Goal: Task Accomplishment & Management: Use online tool/utility

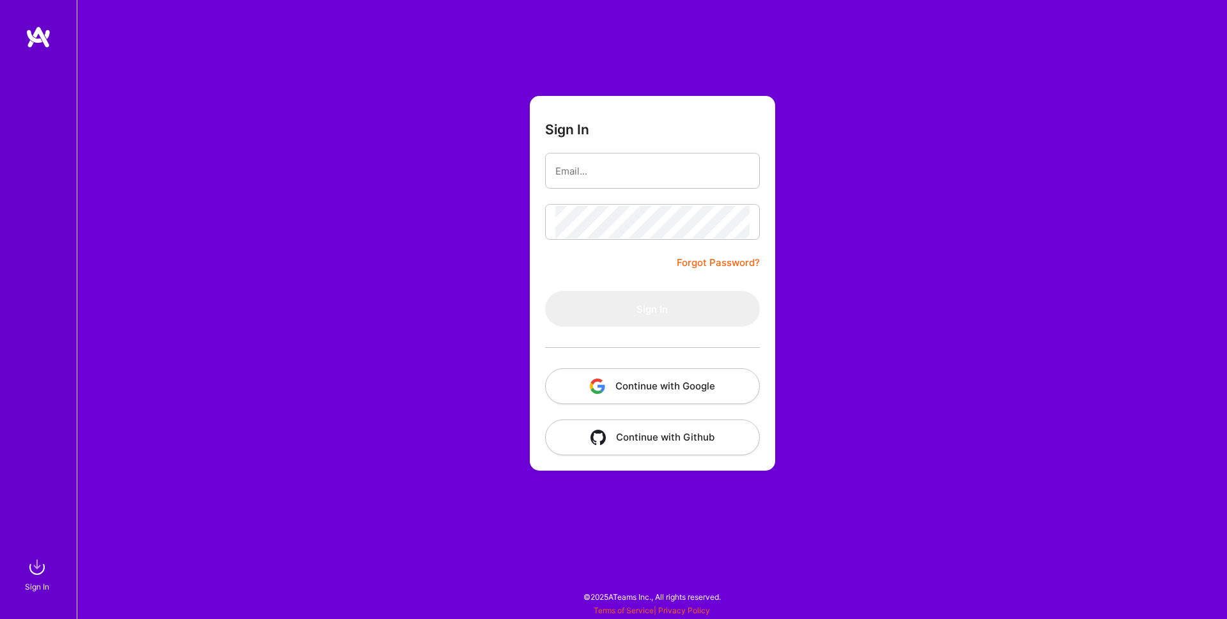
type input "[EMAIL_ADDRESS][DOMAIN_NAME]"
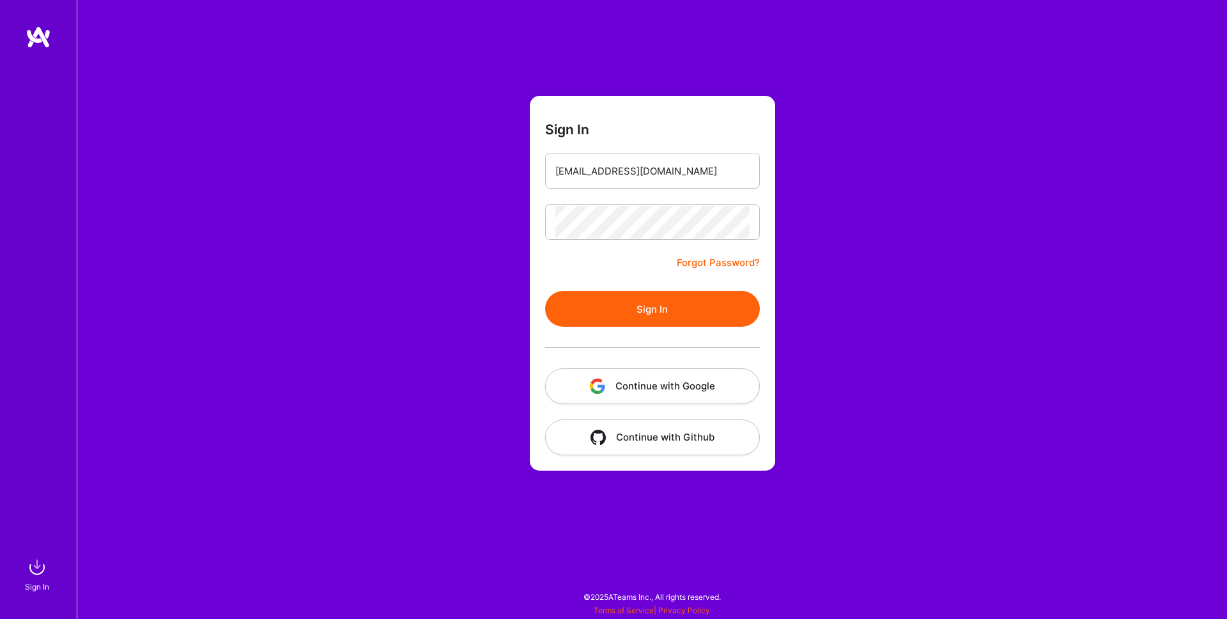
click at [411, 208] on div "Sign In [EMAIL_ADDRESS][DOMAIN_NAME] Forgot Password? Sign In Continue with Goo…" at bounding box center [652, 309] width 1150 height 619
drag, startPoint x: 685, startPoint y: 310, endPoint x: 671, endPoint y: 309, distance: 14.1
click at [685, 310] on button "Sign In" at bounding box center [652, 309] width 215 height 36
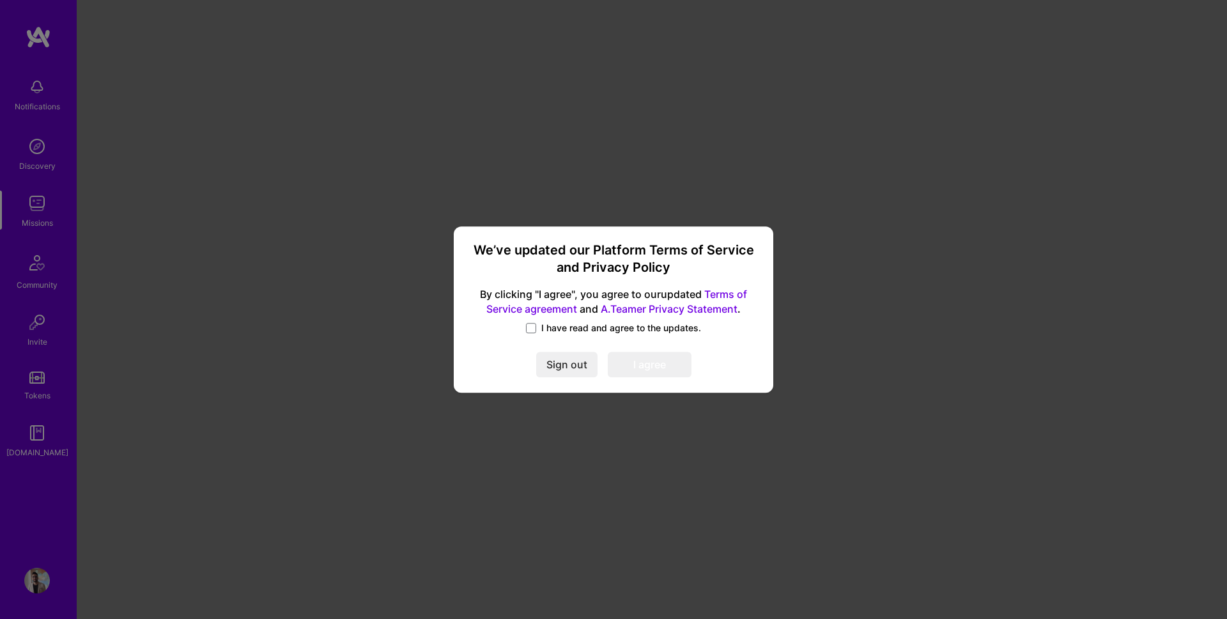
click at [555, 253] on h3 "We’ve updated our Platform Terms of Service and Privacy Policy" at bounding box center [613, 259] width 289 height 35
click at [555, 254] on h3 "We’ve updated our Platform Terms of Service and Privacy Policy" at bounding box center [613, 259] width 289 height 35
click at [530, 325] on span at bounding box center [531, 328] width 10 height 10
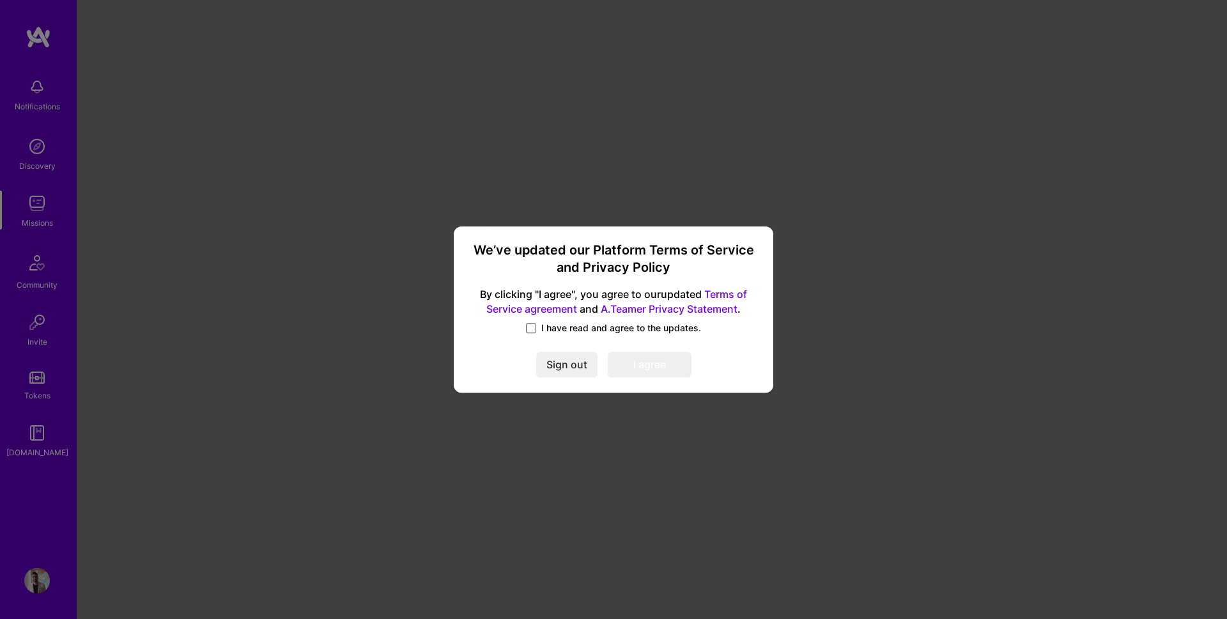
click at [0, 0] on input "I have read and agree to the updates." at bounding box center [0, 0] width 0 height 0
click at [636, 365] on button "I agree" at bounding box center [650, 364] width 84 height 26
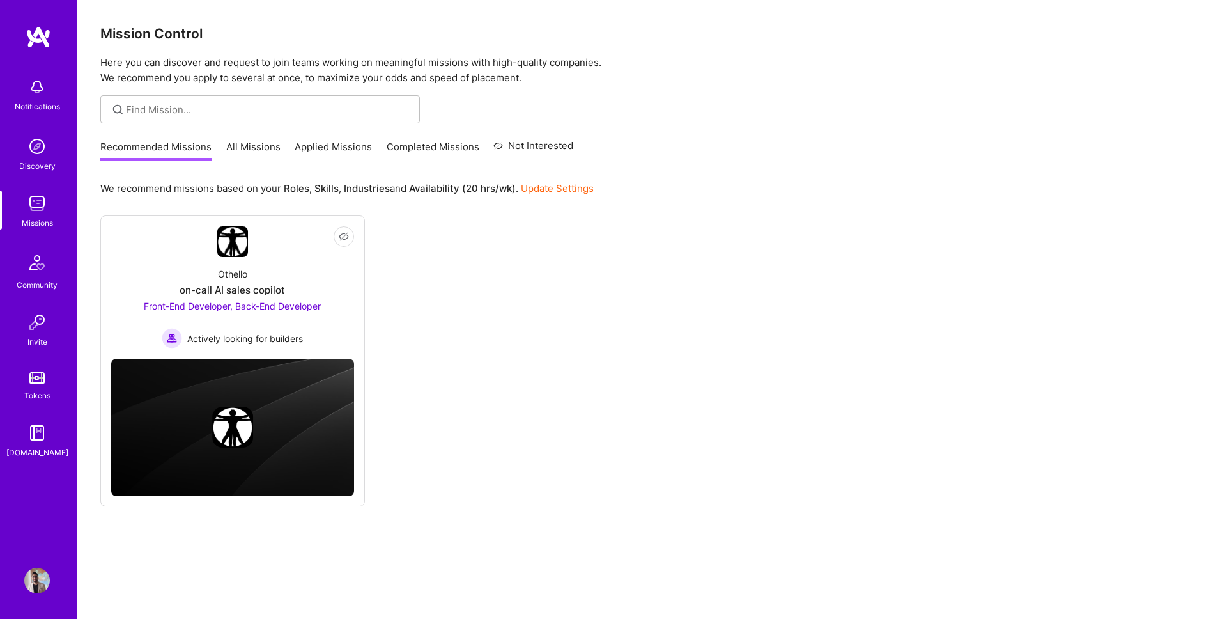
click at [243, 151] on link "All Missions" at bounding box center [253, 150] width 54 height 21
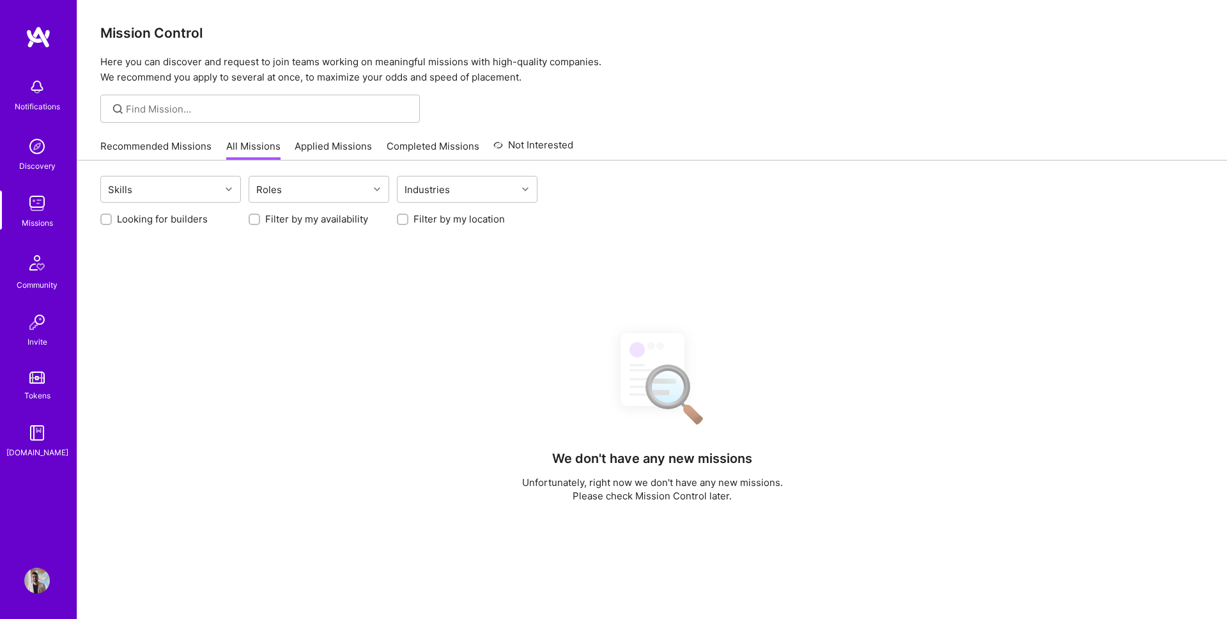
scroll to position [1, 0]
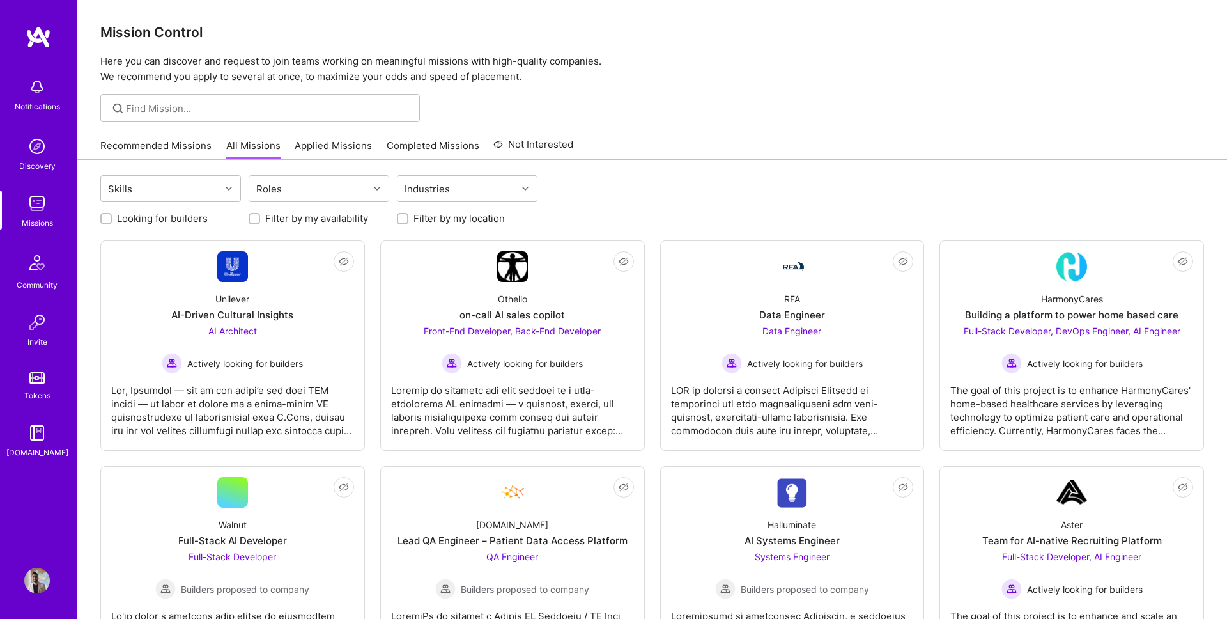
click at [175, 146] on link "Recommended Missions" at bounding box center [155, 149] width 111 height 21
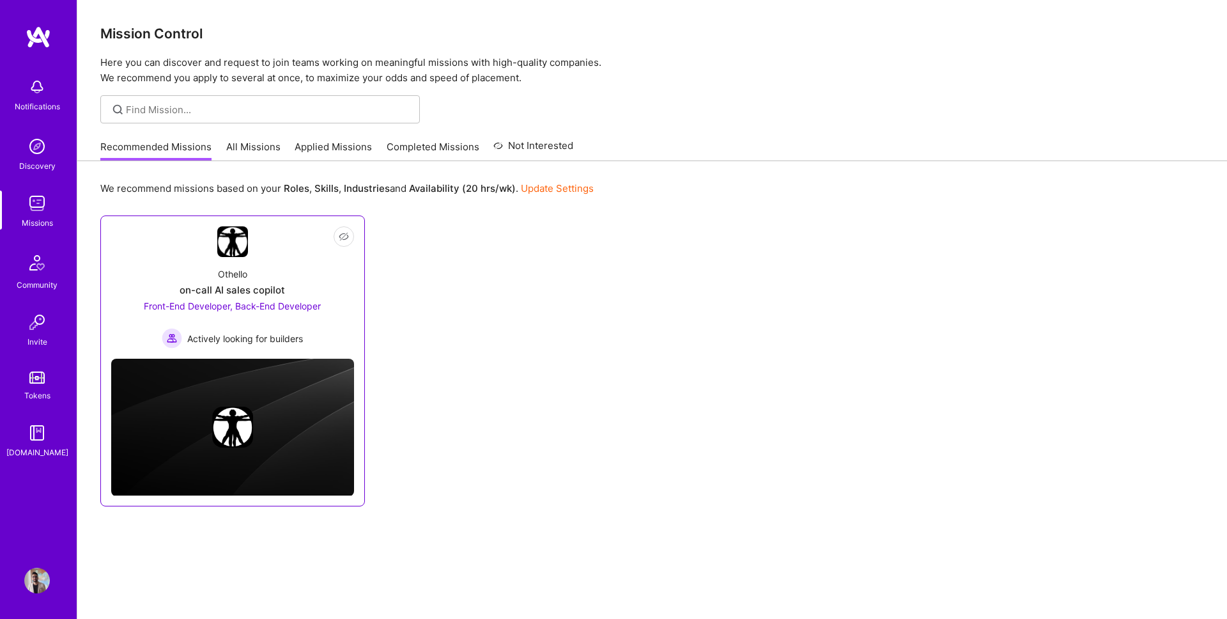
click at [338, 307] on div "Othello on-call AI sales copilot Front-End Developer, Back-End Developer Active…" at bounding box center [232, 302] width 243 height 91
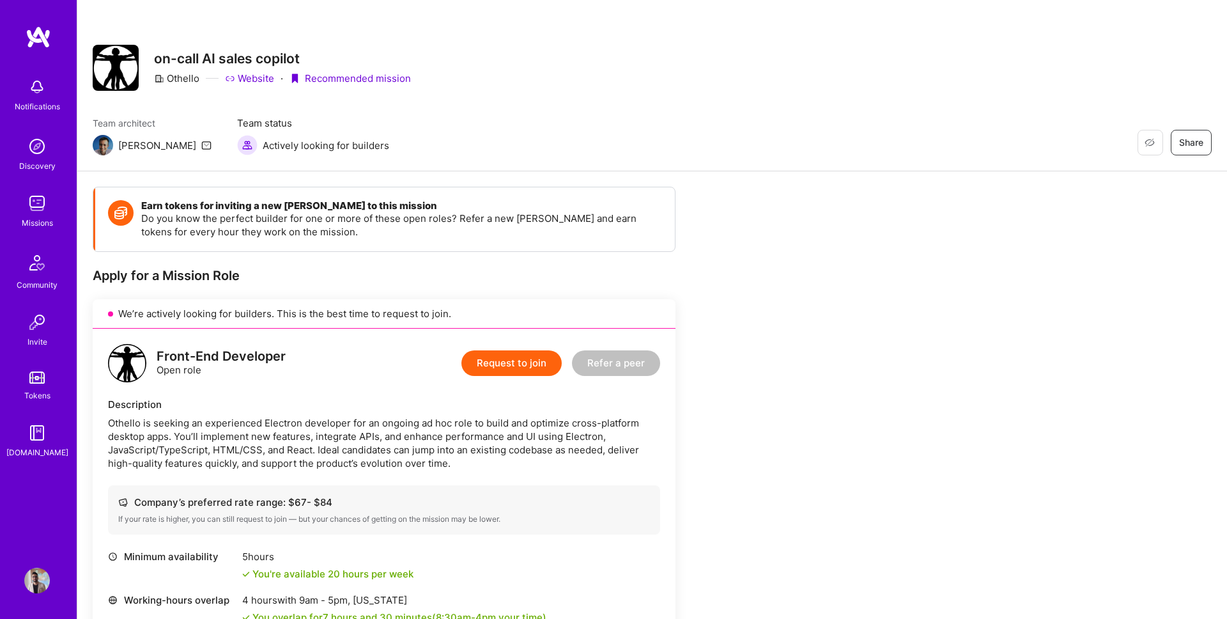
click at [245, 81] on link "Website" at bounding box center [249, 78] width 49 height 13
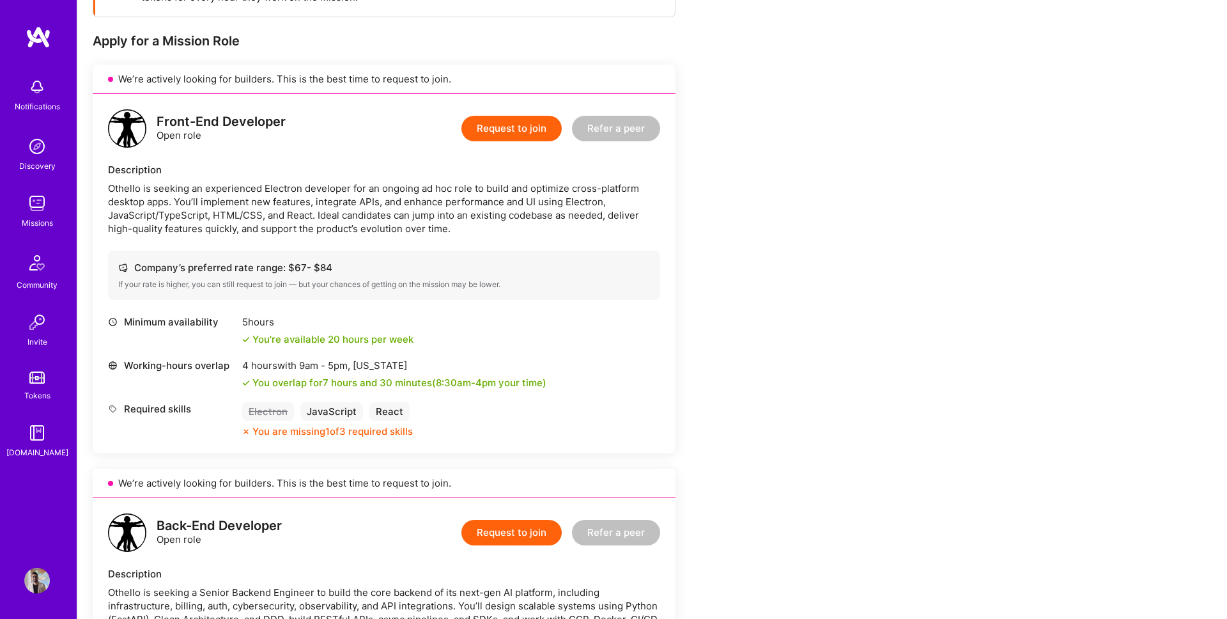
scroll to position [236, 0]
click at [275, 428] on div "You are missing 1 of 3 required skills" at bounding box center [332, 428] width 160 height 13
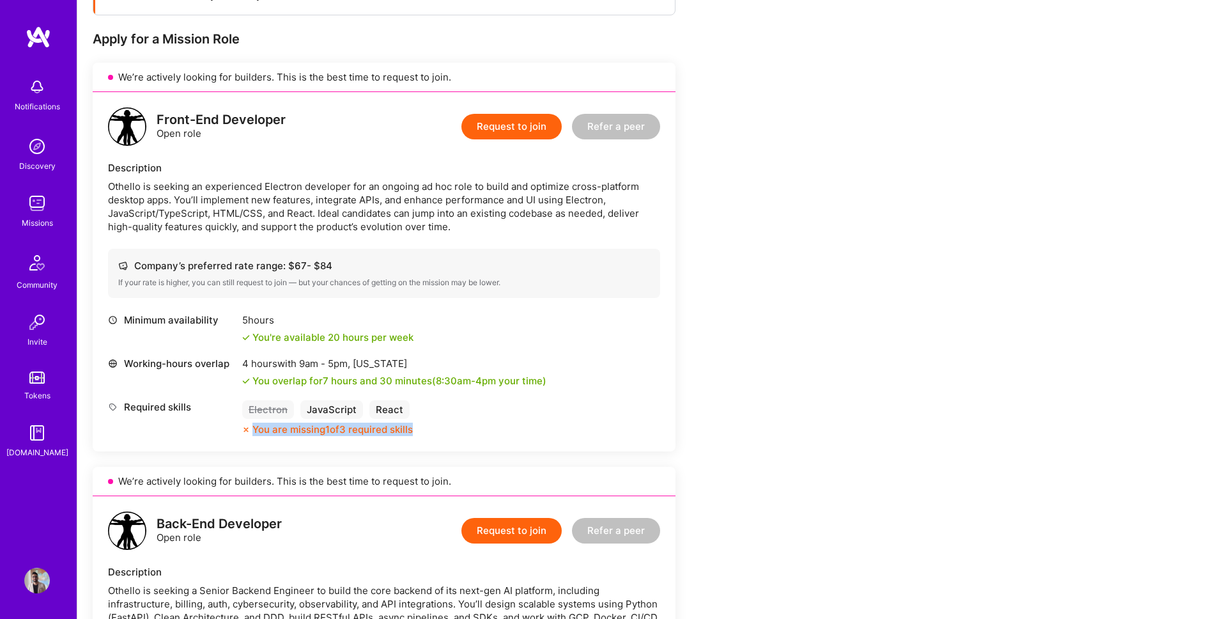
click at [275, 428] on div "You are missing 1 of 3 required skills" at bounding box center [332, 428] width 160 height 13
click at [291, 429] on div "You are missing 1 of 3 required skills" at bounding box center [332, 428] width 160 height 13
click at [139, 281] on div "If your rate is higher, you can still request to join — but your chances of get…" at bounding box center [384, 282] width 532 height 10
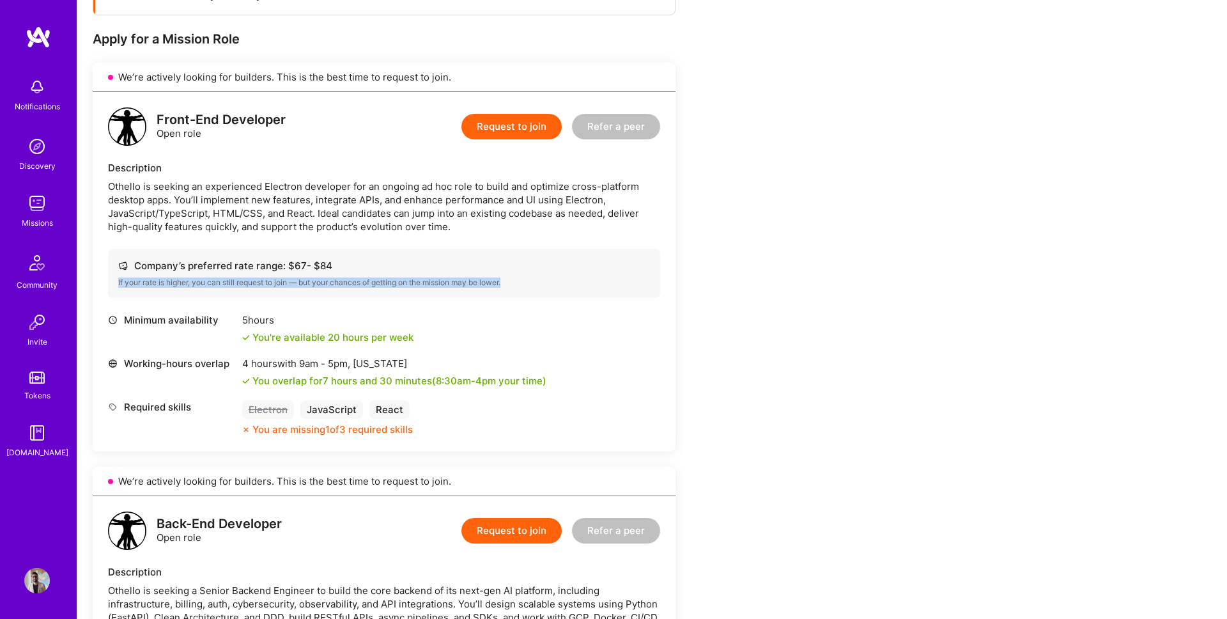
drag, startPoint x: 139, startPoint y: 282, endPoint x: 162, endPoint y: 289, distance: 24.1
click at [139, 282] on div "If your rate is higher, you can still request to join — but your chances of get…" at bounding box center [384, 282] width 532 height 10
click at [162, 289] on div "Company’s preferred rate range: $ 67 - $ 84 If your rate is higher, you can sti…" at bounding box center [384, 273] width 552 height 49
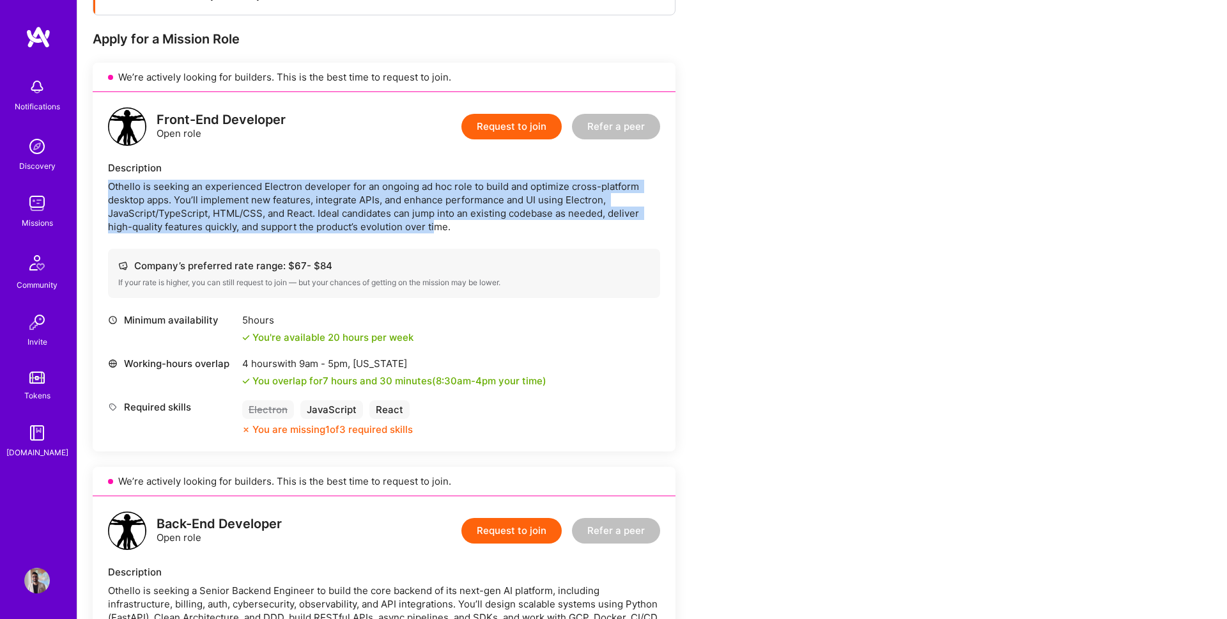
drag, startPoint x: 118, startPoint y: 179, endPoint x: 456, endPoint y: 247, distance: 345.4
click at [453, 245] on div "Front-End Developer Open role Request to join Refer a peer Description Othello …" at bounding box center [384, 271] width 583 height 359
click at [456, 247] on div "Front-End Developer Open role Request to join Refer a peer Description Othello …" at bounding box center [384, 271] width 583 height 359
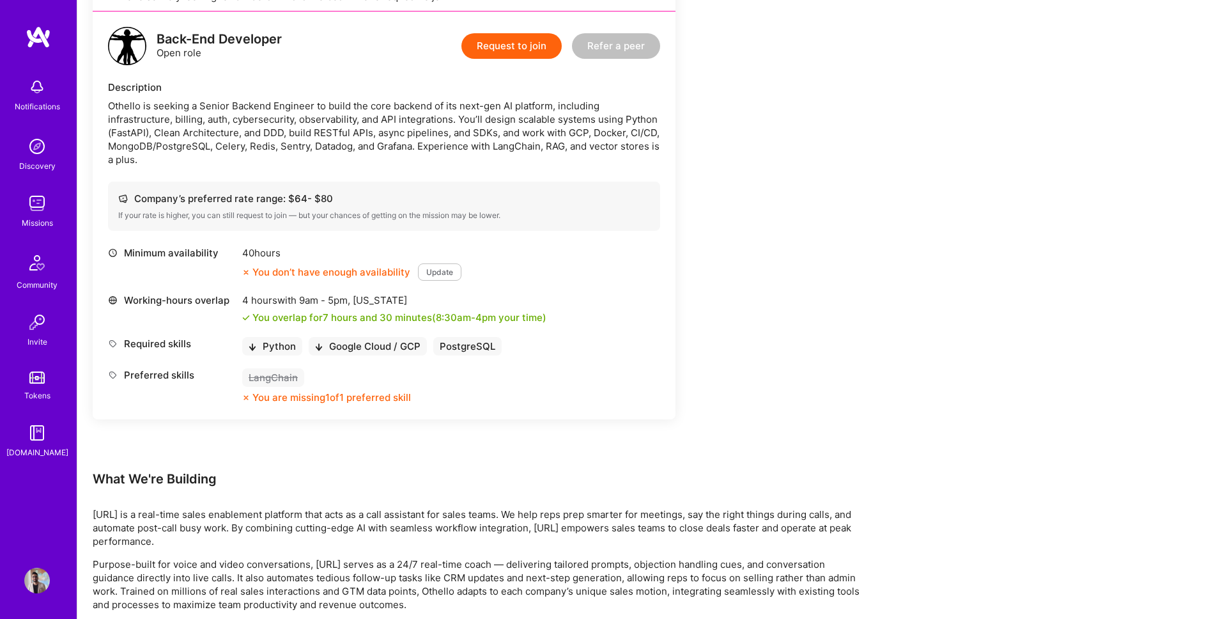
scroll to position [724, 0]
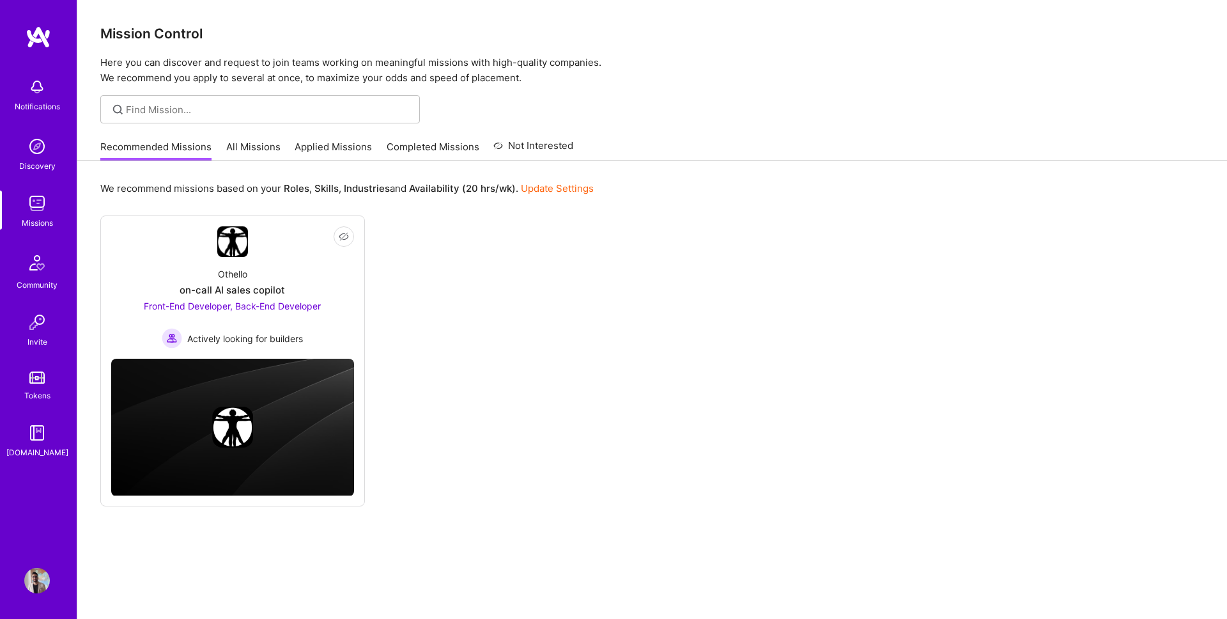
click at [246, 145] on link "All Missions" at bounding box center [253, 150] width 54 height 21
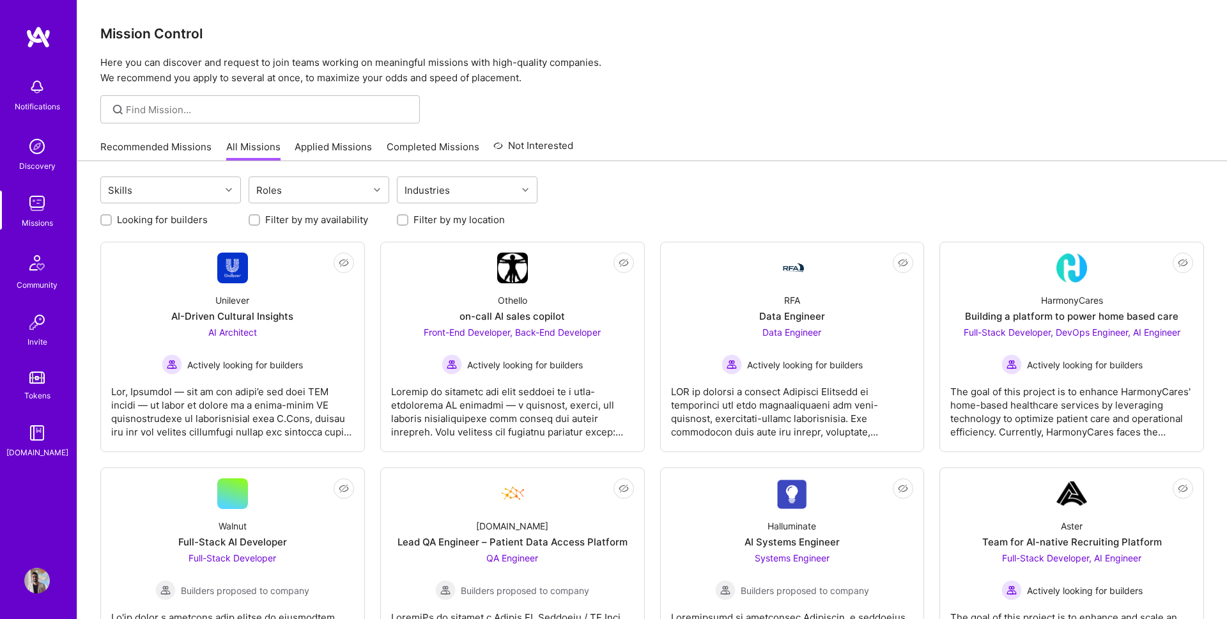
drag, startPoint x: 213, startPoint y: 94, endPoint x: 214, endPoint y: 107, distance: 12.8
click at [215, 107] on input at bounding box center [268, 109] width 284 height 13
type input "react"
click at [224, 108] on input "react" at bounding box center [268, 109] width 284 height 13
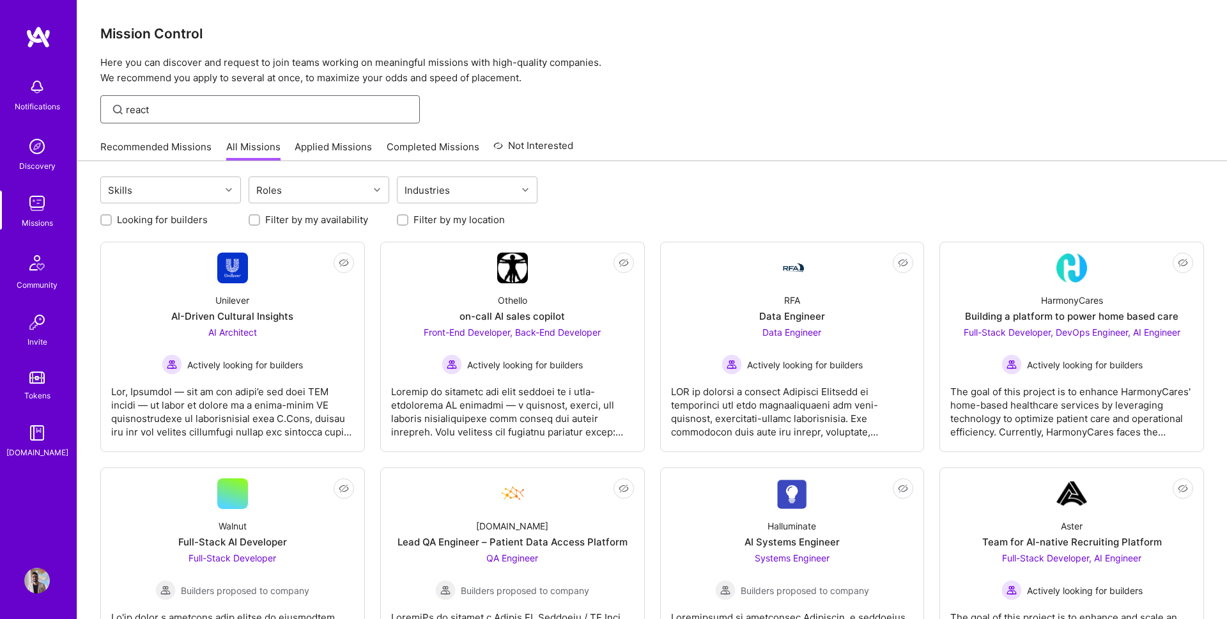
click at [224, 108] on input "react" at bounding box center [268, 109] width 284 height 13
click at [298, 111] on input "react" at bounding box center [268, 109] width 284 height 13
click at [208, 194] on div "Skills" at bounding box center [160, 190] width 119 height 26
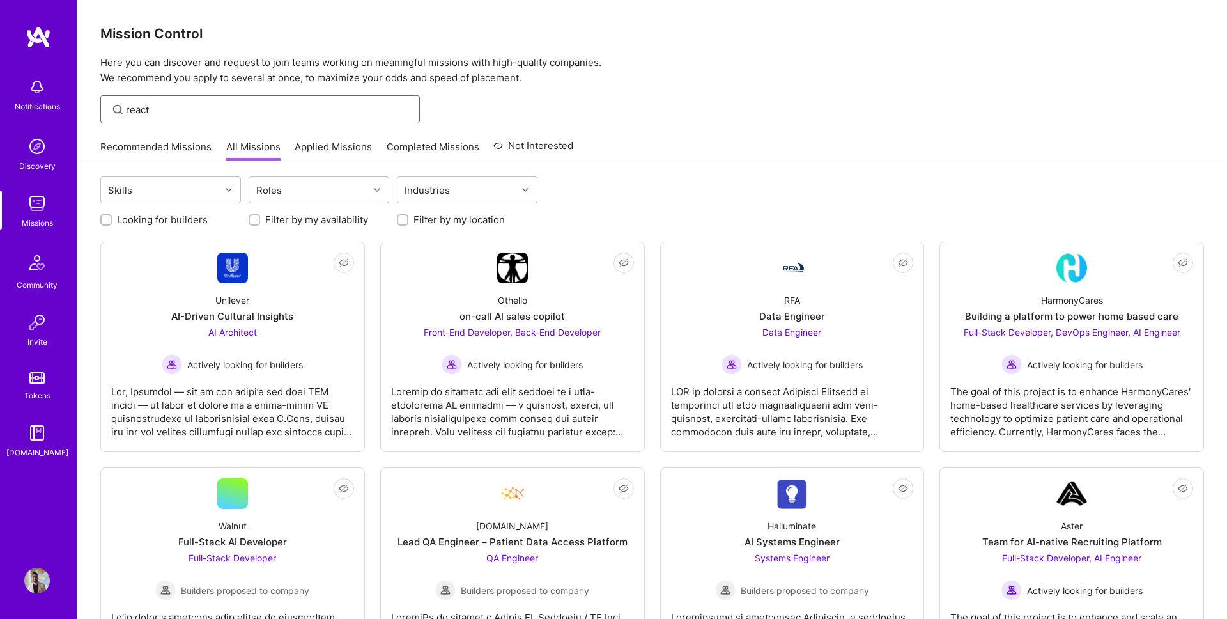
click at [178, 112] on input "react" at bounding box center [268, 109] width 284 height 13
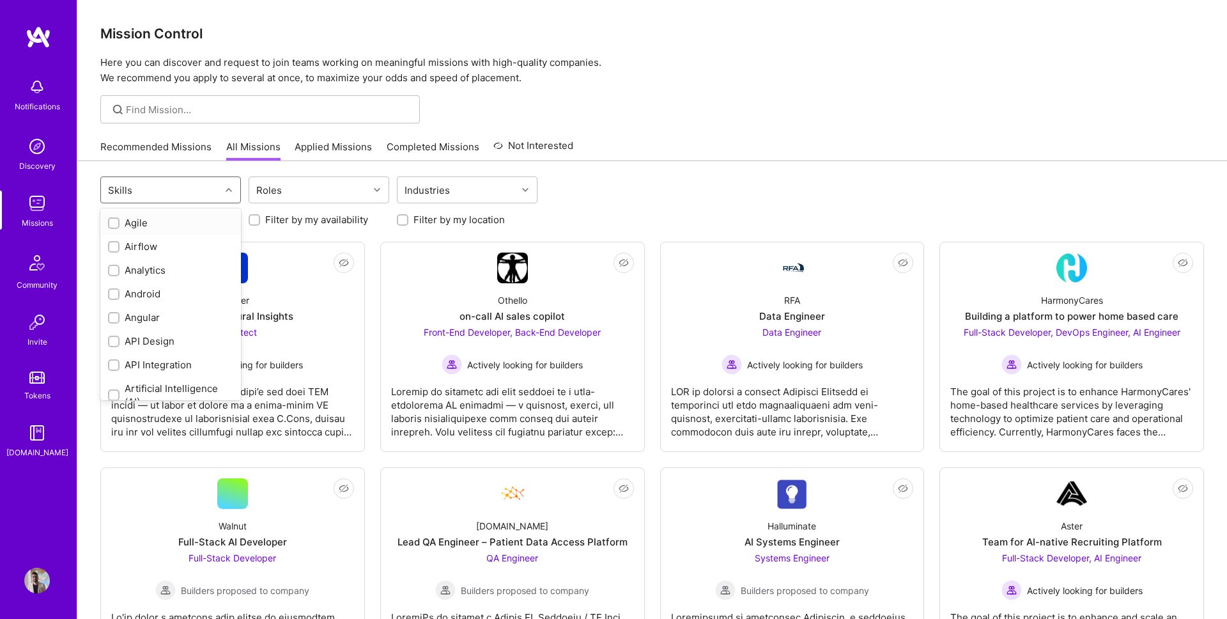
click at [175, 196] on div "Skills" at bounding box center [160, 190] width 119 height 26
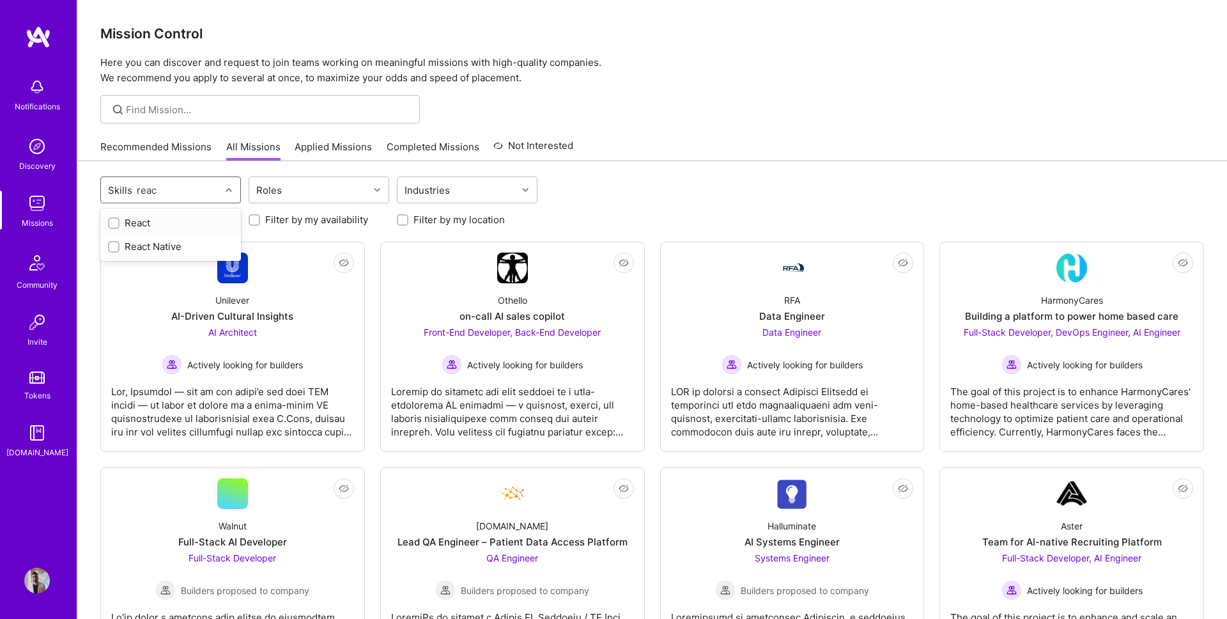
type input "react"
click at [132, 211] on div "React" at bounding box center [170, 223] width 141 height 24
checkbox input "true"
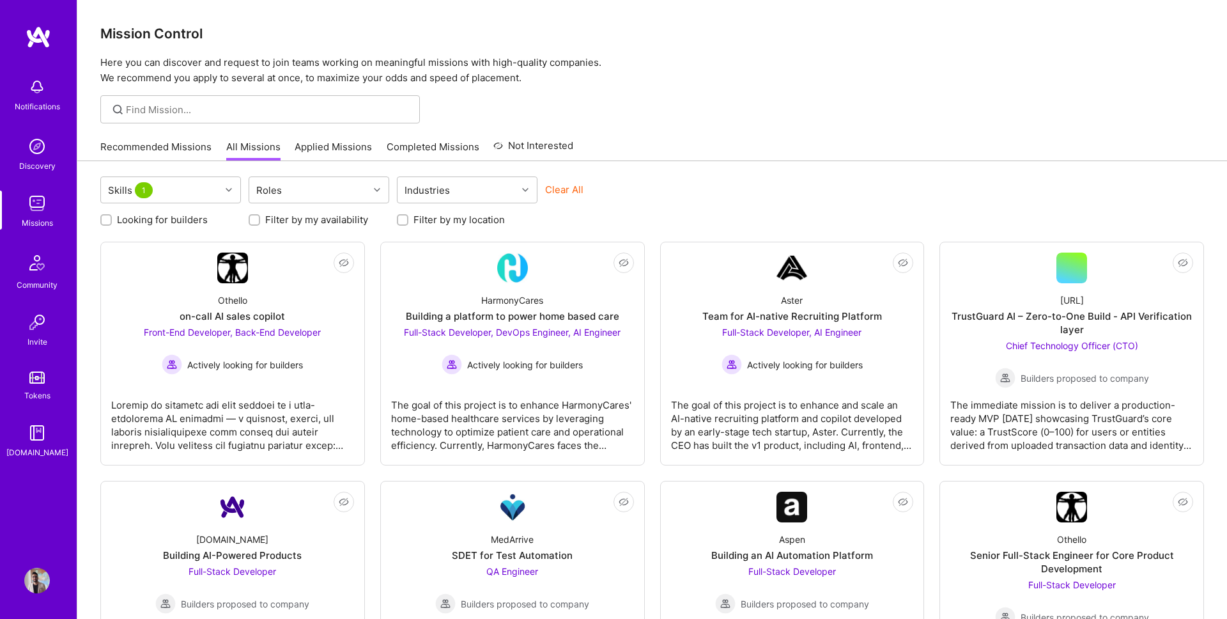
click at [333, 229] on div "Skills 1 Roles Industries Clear All Looking for builders Filter by my availabil…" at bounding box center [652, 567] width 1150 height 813
click at [187, 188] on div "Skills 1" at bounding box center [160, 190] width 119 height 26
type input "react"
click at [166, 252] on div "React Native" at bounding box center [170, 246] width 125 height 13
checkbox input "true"
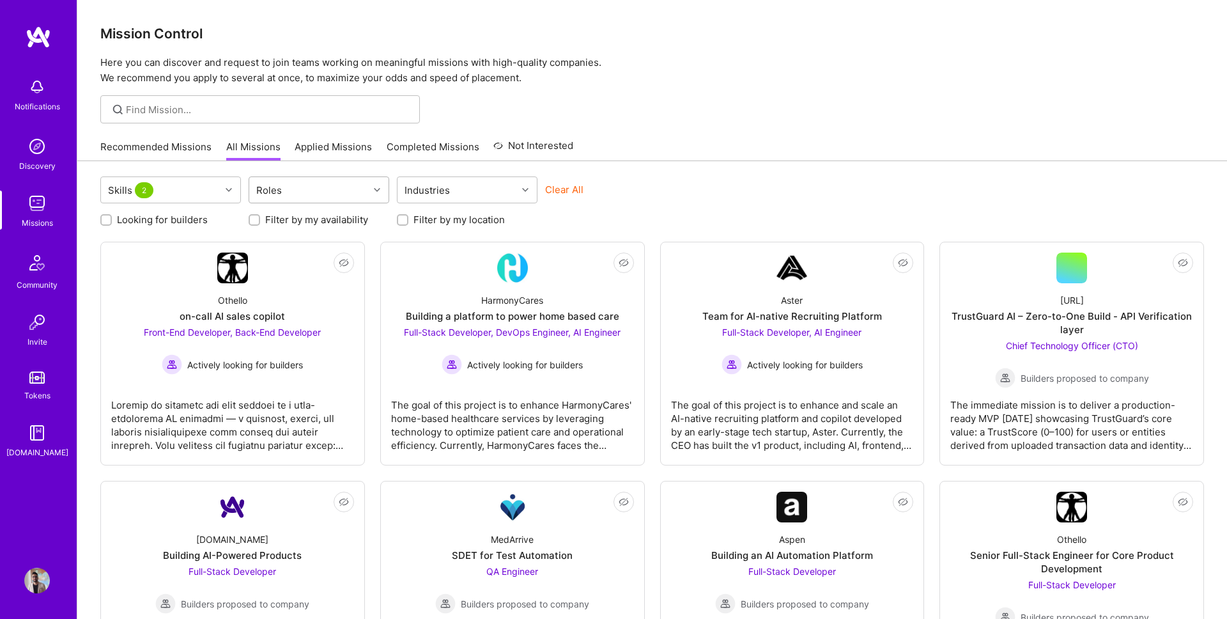
click at [320, 190] on div "Roles" at bounding box center [308, 190] width 119 height 26
type input "front"
click at [330, 220] on div "Front-End Developer" at bounding box center [318, 222] width 125 height 13
checkbox input "true"
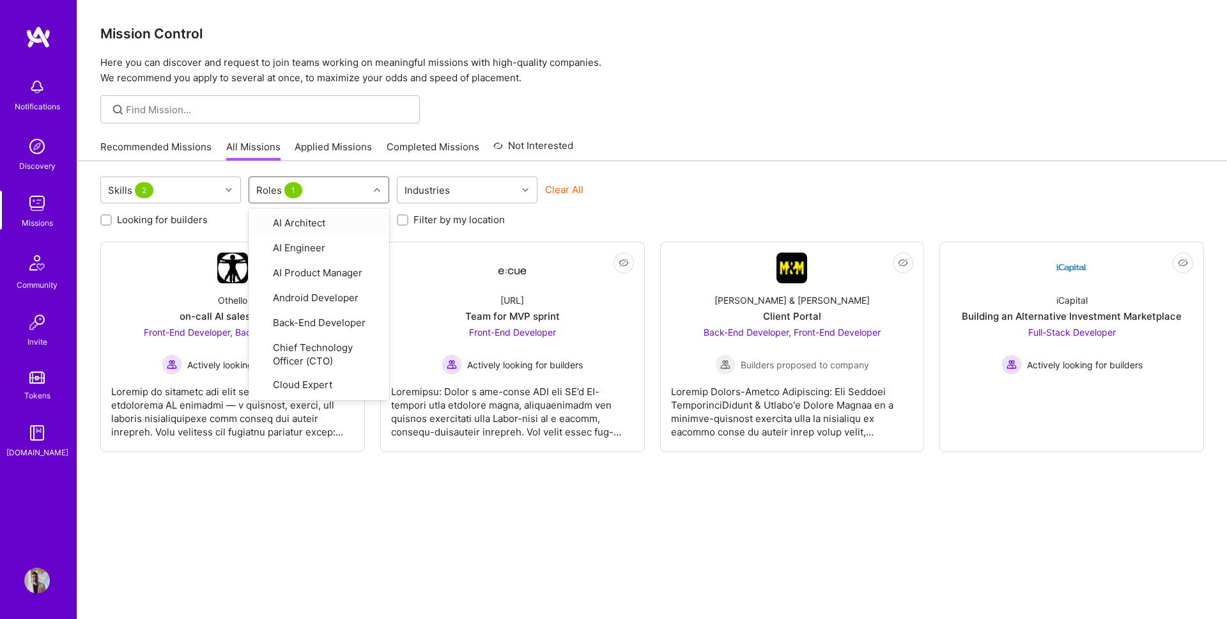
click at [594, 208] on div "Looking for builders Filter by my availability Filter by my location" at bounding box center [652, 216] width 1104 height 20
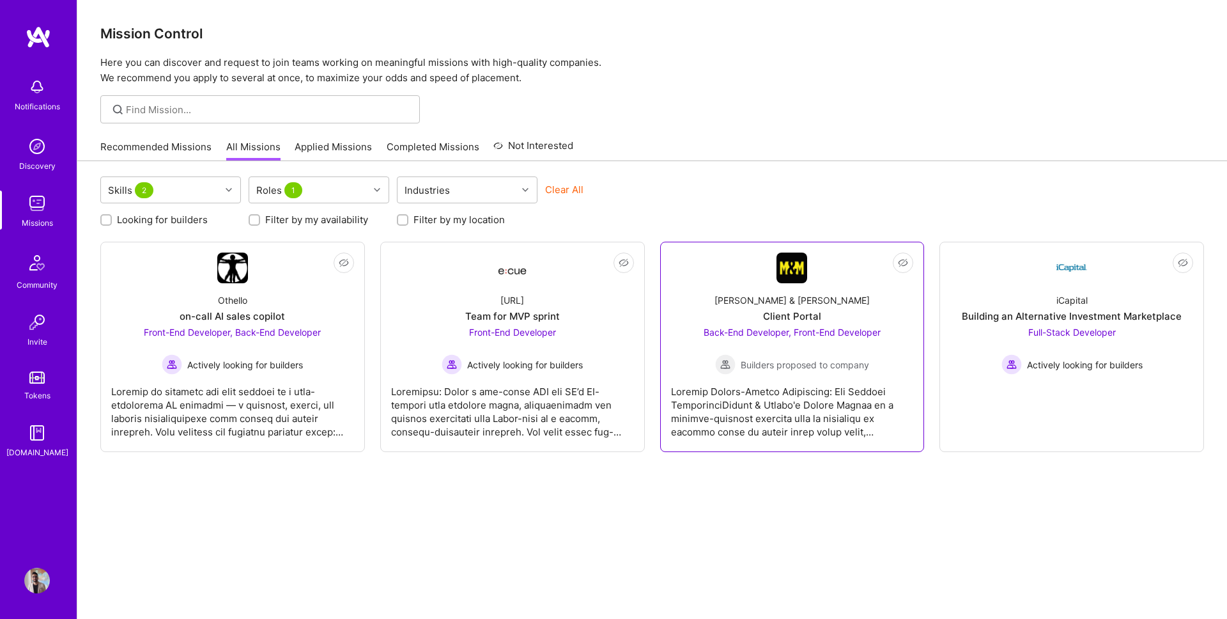
click at [809, 404] on div at bounding box center [792, 406] width 243 height 64
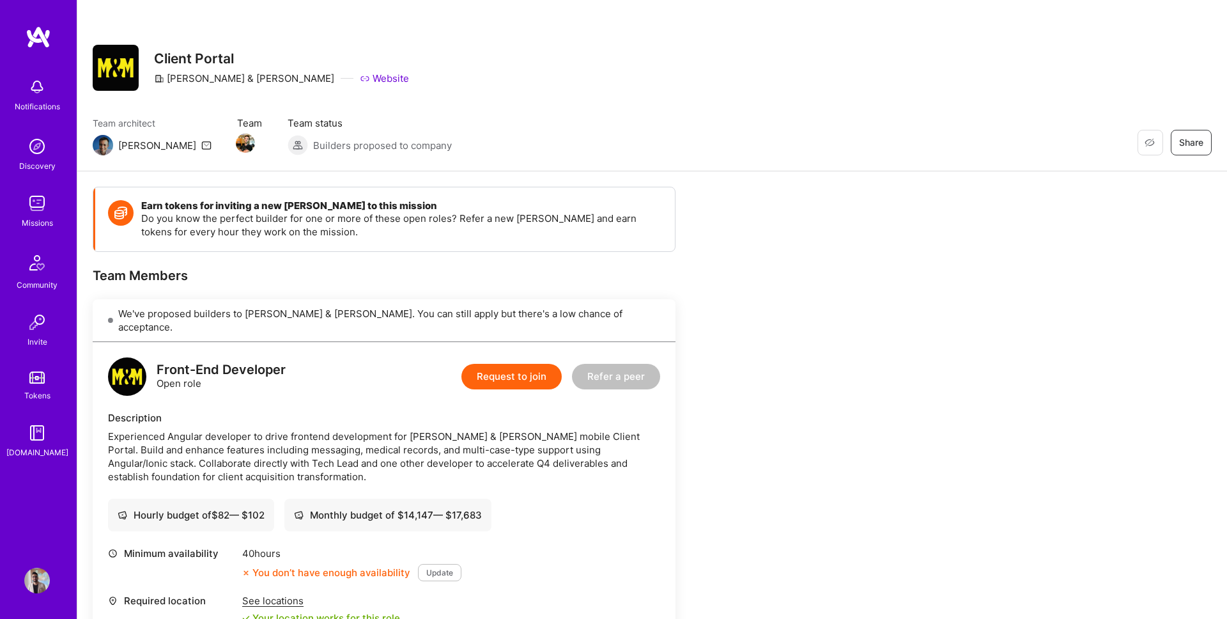
click at [172, 369] on div "Front-End Developer Open role" at bounding box center [221, 376] width 129 height 27
click at [190, 411] on div "Description" at bounding box center [384, 417] width 552 height 13
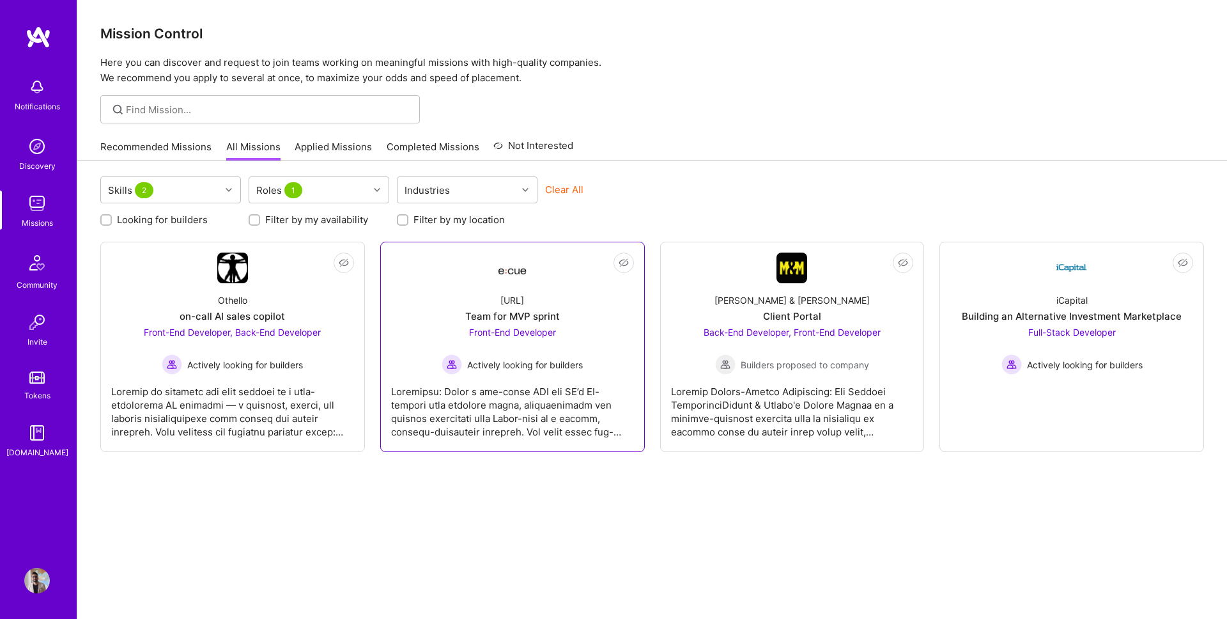
click at [465, 318] on div "Team for MVP sprint" at bounding box center [512, 315] width 95 height 13
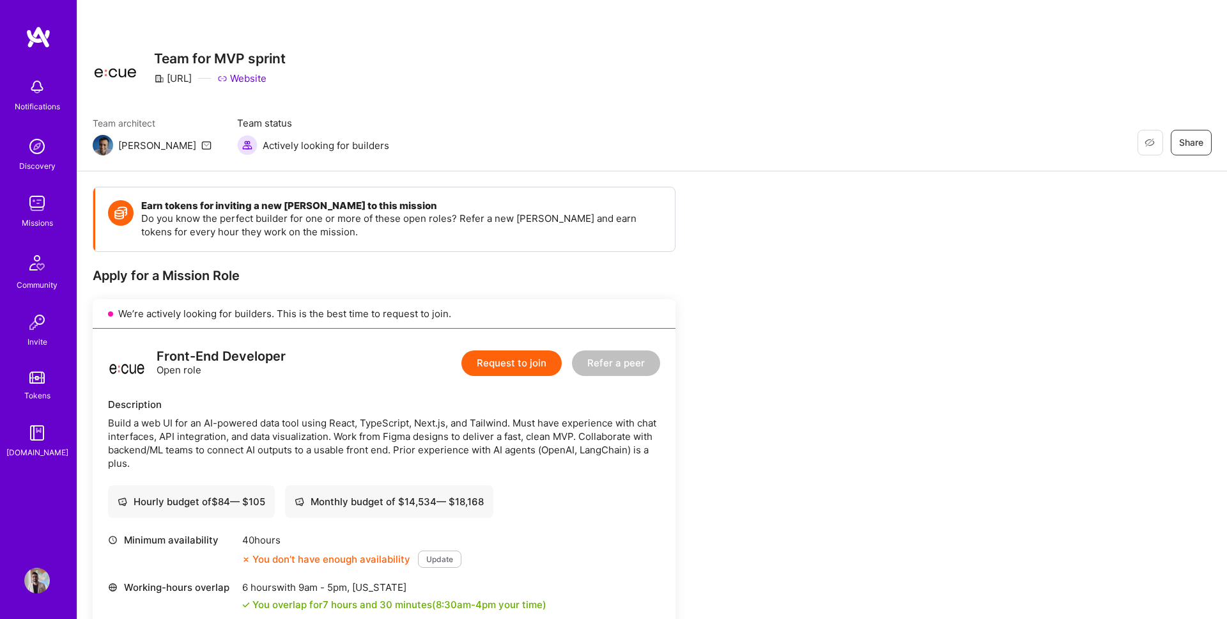
click at [38, 93] on img at bounding box center [37, 87] width 26 height 26
click at [38, 93] on div "Notifications Discovery Missions Community Invite Tokens [DOMAIN_NAME]" at bounding box center [38, 265] width 77 height 387
click at [40, 40] on img at bounding box center [39, 37] width 26 height 23
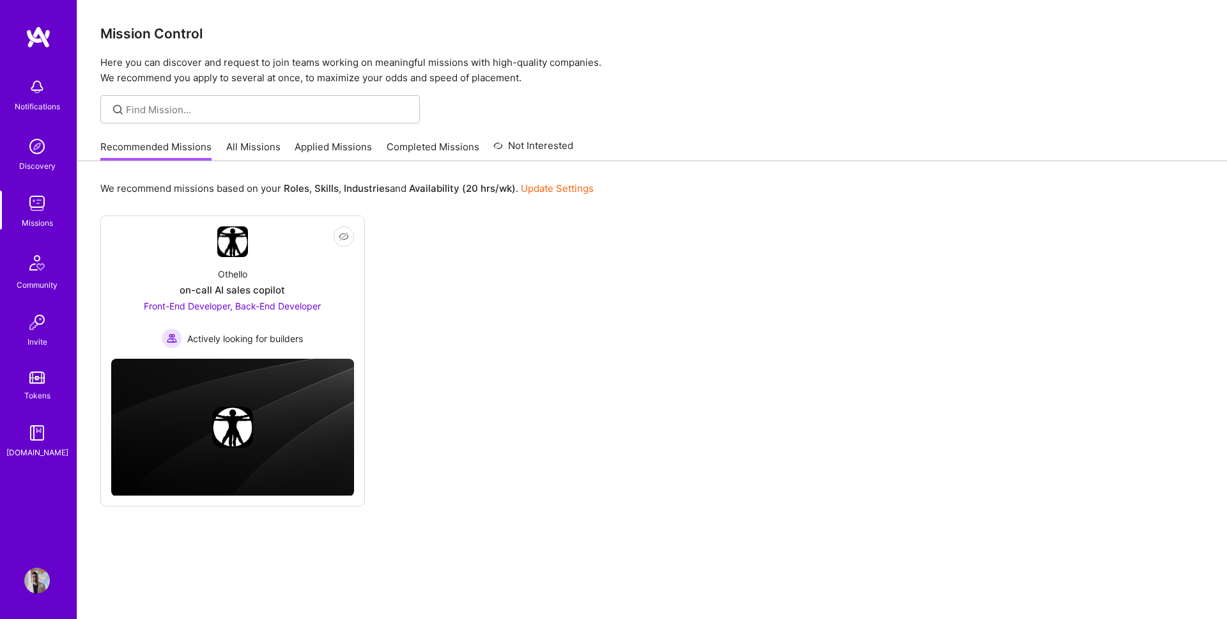
click at [447, 470] on div "Not Interested Othello on-call AI sales copilot Front-End Developer, Back-End D…" at bounding box center [652, 360] width 1104 height 291
click at [400, 142] on link "Completed Missions" at bounding box center [433, 150] width 93 height 21
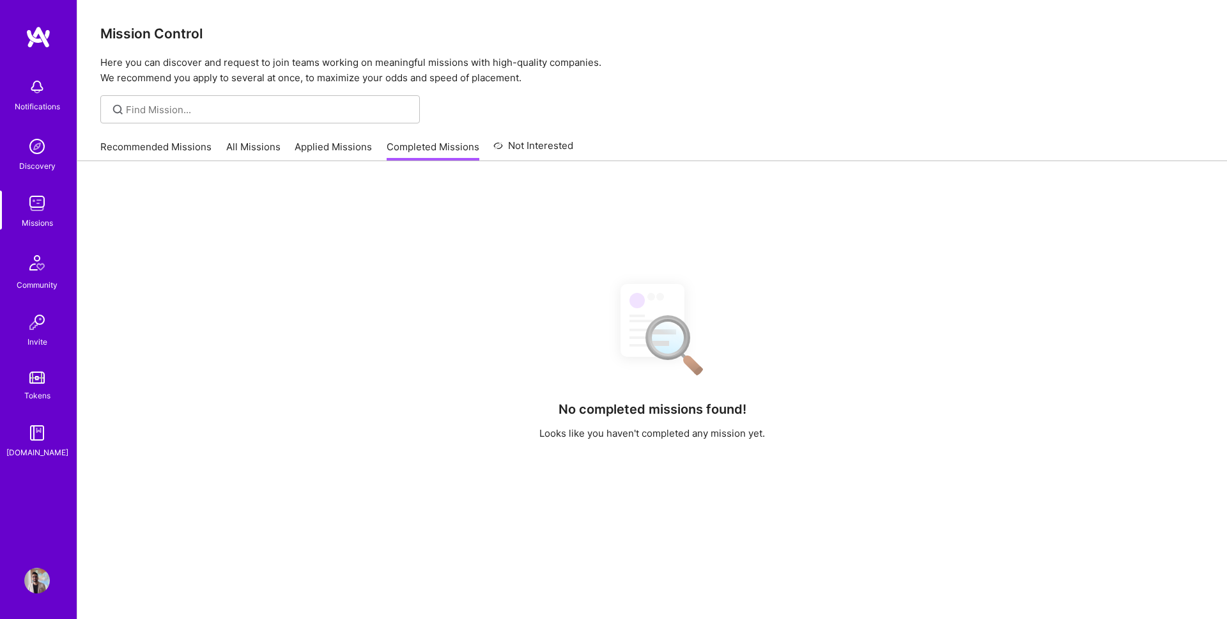
click at [334, 144] on link "Applied Missions" at bounding box center [333, 150] width 77 height 21
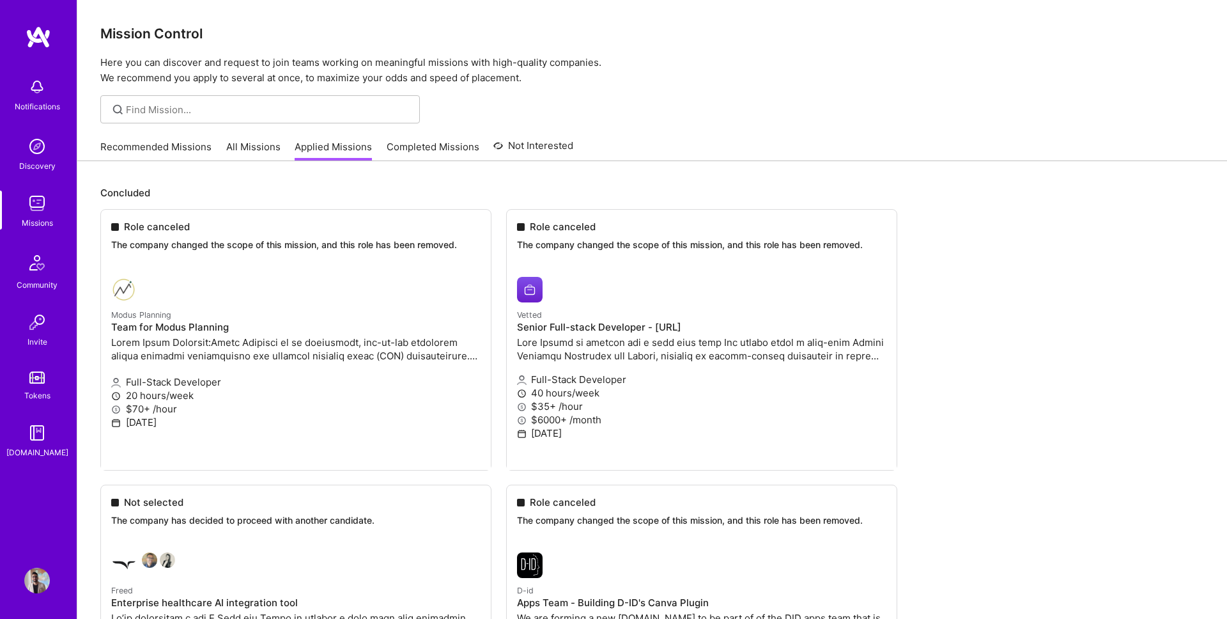
drag, startPoint x: 421, startPoint y: 151, endPoint x: 397, endPoint y: 157, distance: 24.5
click at [421, 151] on link "Completed Missions" at bounding box center [433, 150] width 93 height 21
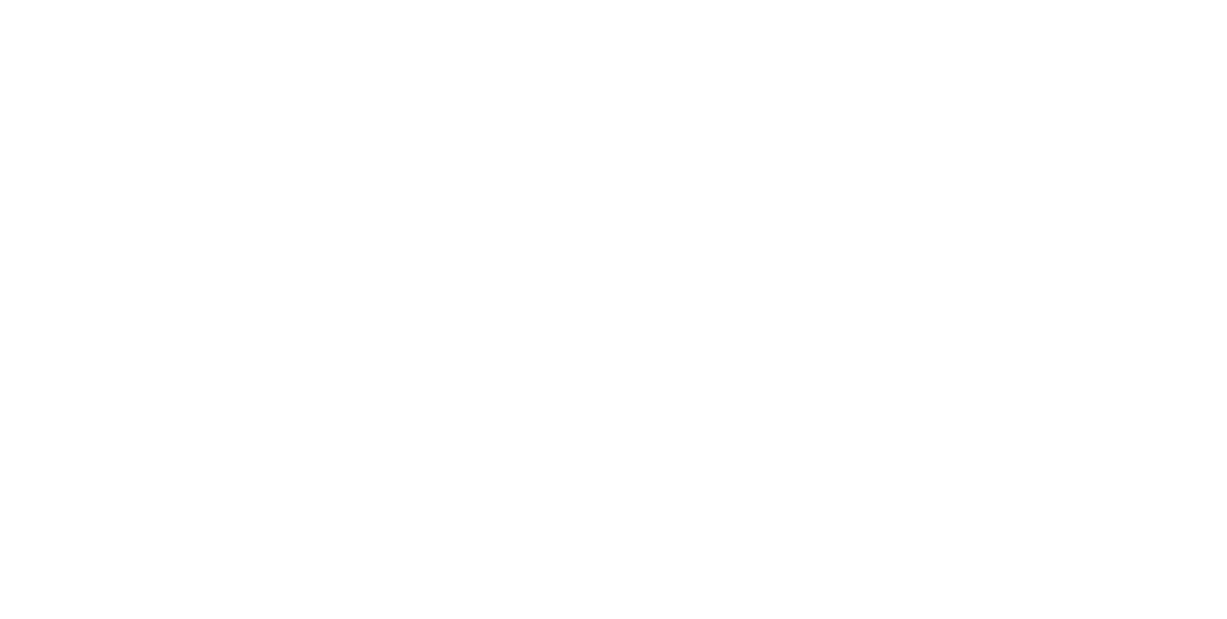
click at [0, 0] on link "Applied Missions" at bounding box center [0, 0] width 0 height 0
click at [0, 0] on link "All Missions" at bounding box center [0, 0] width 0 height 0
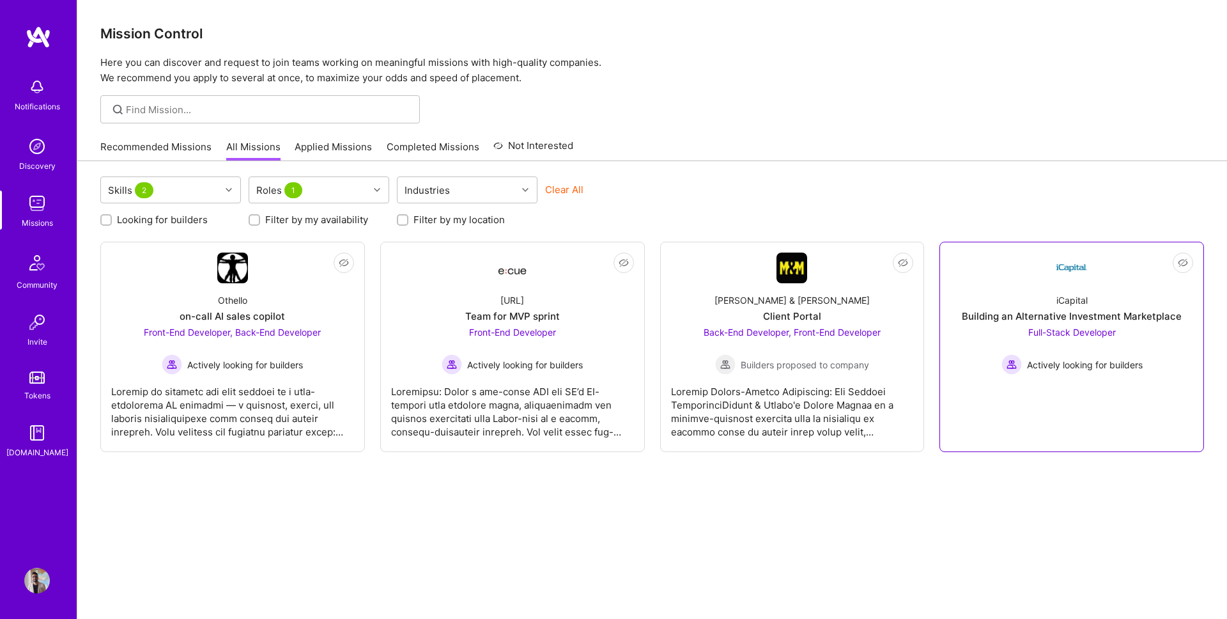
click at [990, 298] on div "iCapital Building an Alternative Investment Marketplace Full-Stack Developer Ac…" at bounding box center [1071, 328] width 243 height 91
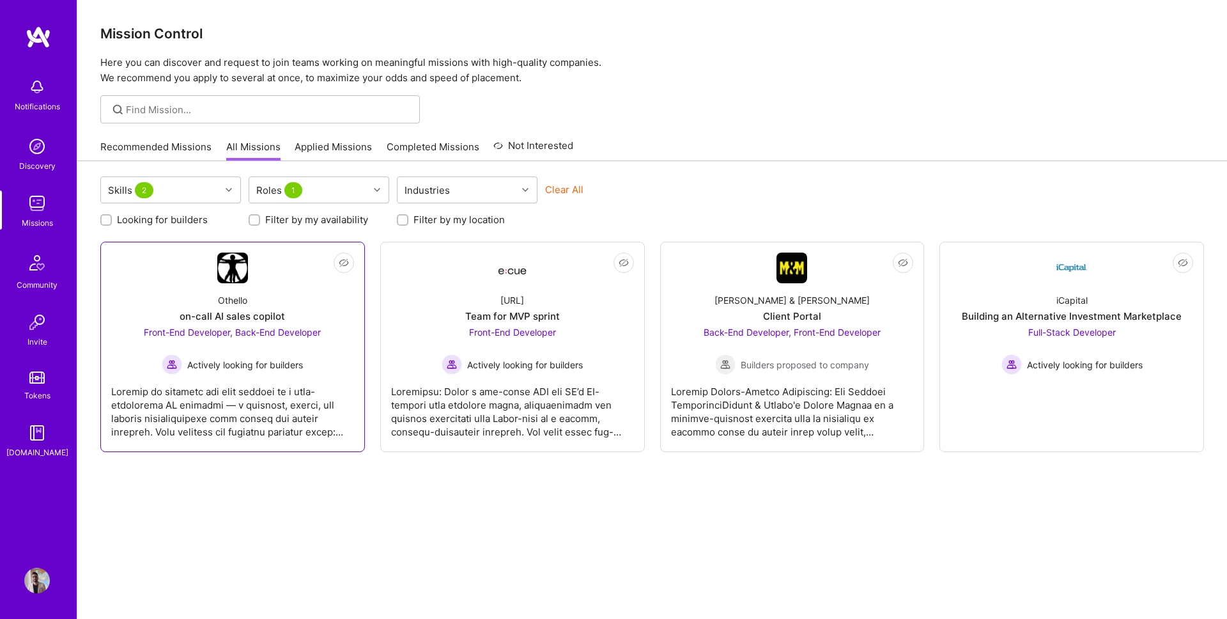
click at [291, 380] on div at bounding box center [232, 406] width 243 height 64
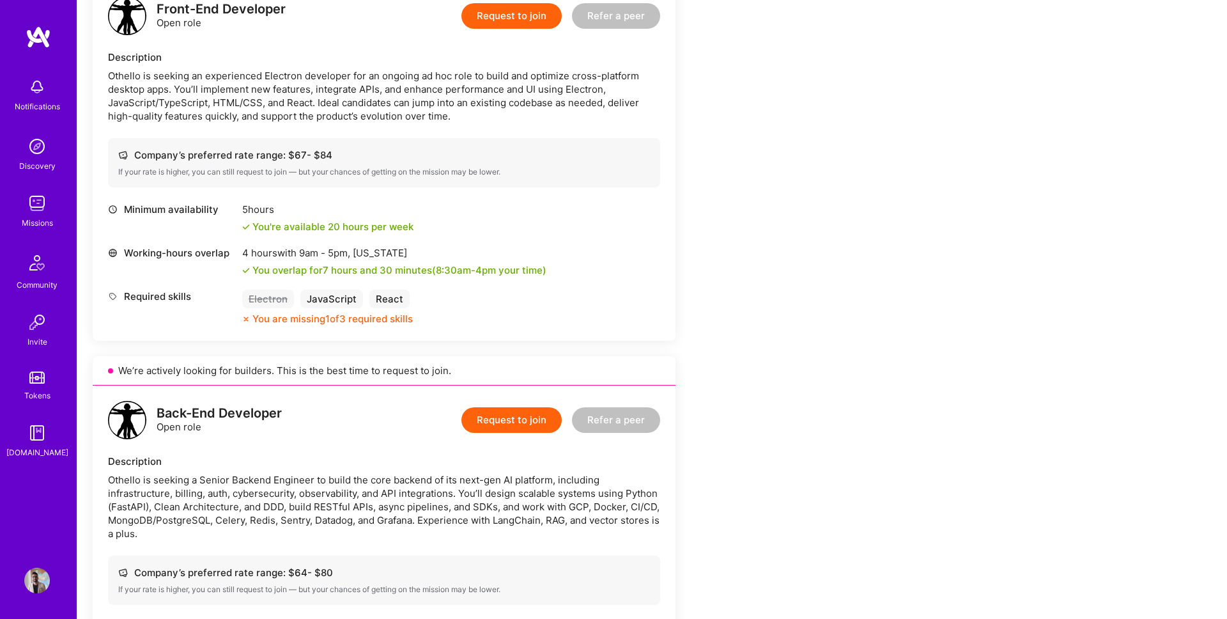
scroll to position [348, 0]
click at [340, 503] on div "Othello is seeking a Senior Backend Engineer to build the core backend of its n…" at bounding box center [384, 505] width 552 height 67
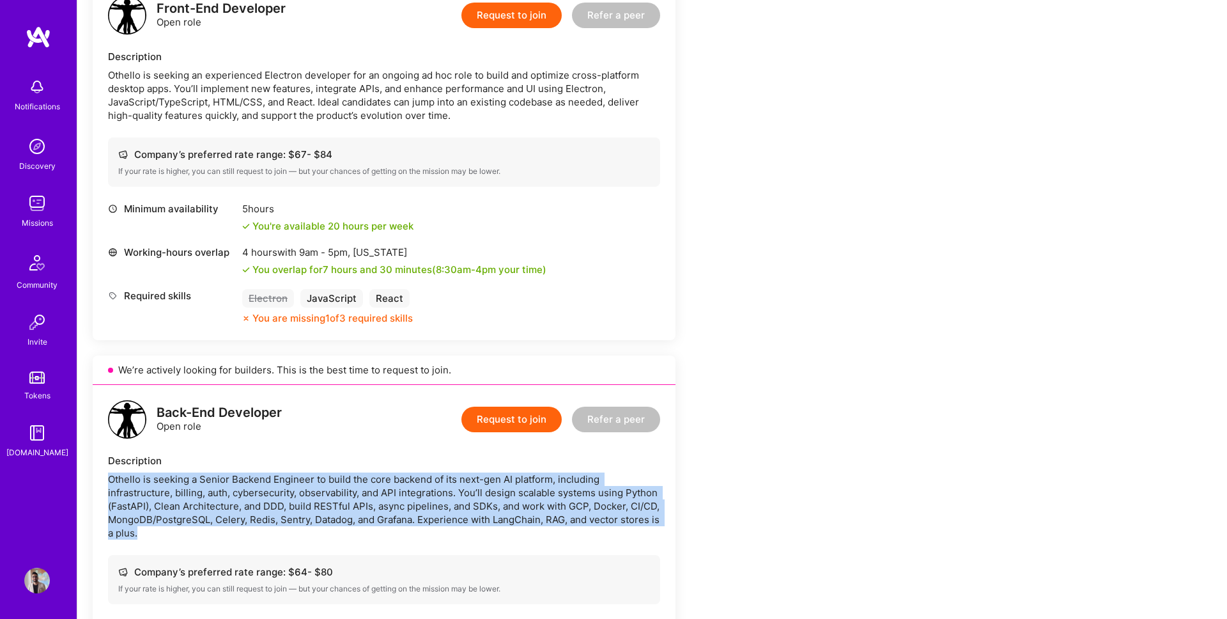
click at [340, 503] on div "Othello is seeking a Senior Backend Engineer to build the core backend of its n…" at bounding box center [384, 505] width 552 height 67
click at [347, 504] on div "Othello is seeking a Senior Backend Engineer to build the core backend of its n…" at bounding box center [384, 505] width 552 height 67
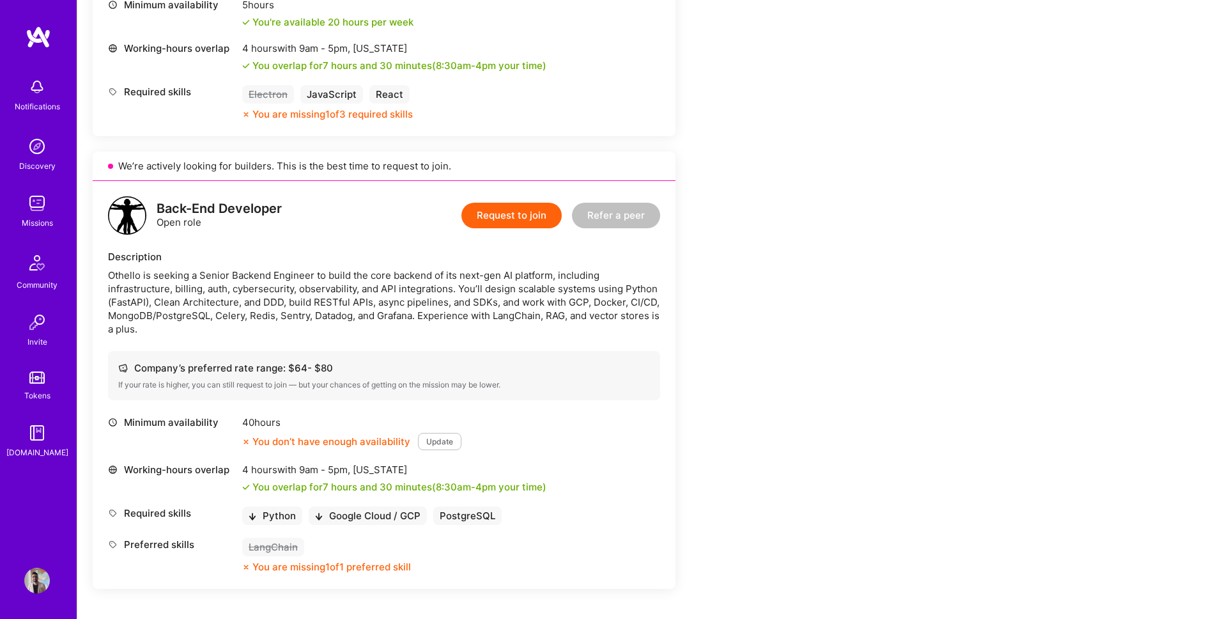
scroll to position [580, 0]
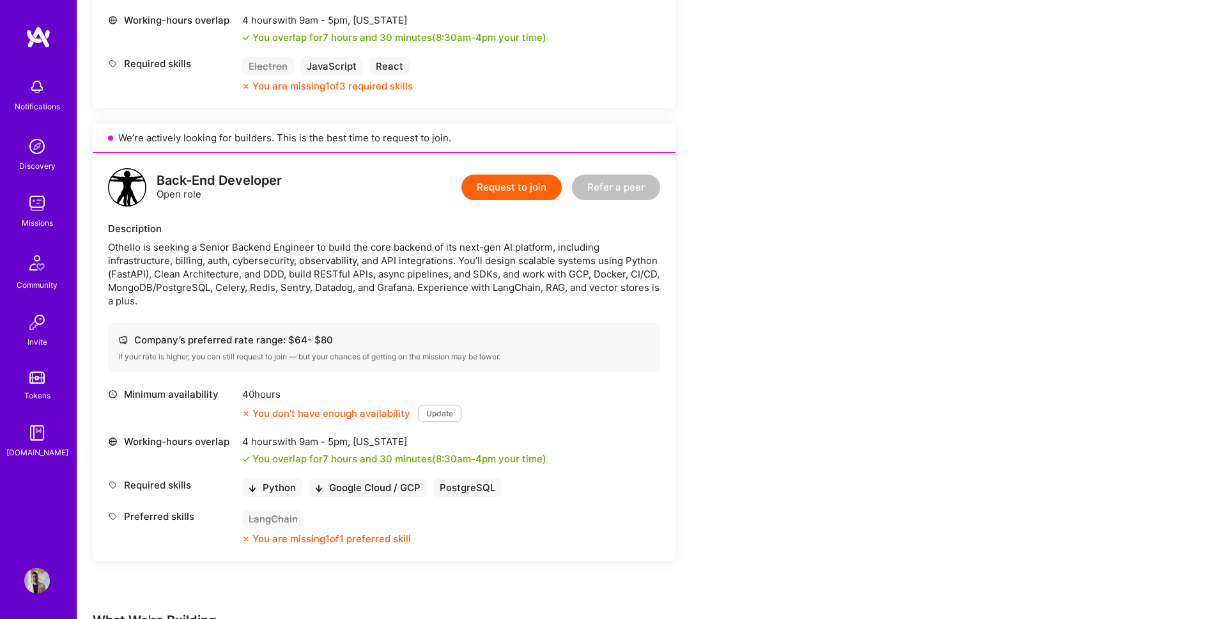
click at [132, 351] on div "If your rate is higher, you can still request to join — but your chances of get…" at bounding box center [384, 356] width 532 height 10
click at [157, 339] on div "Company’s preferred rate range: $ 64 - $ 80" at bounding box center [384, 339] width 532 height 13
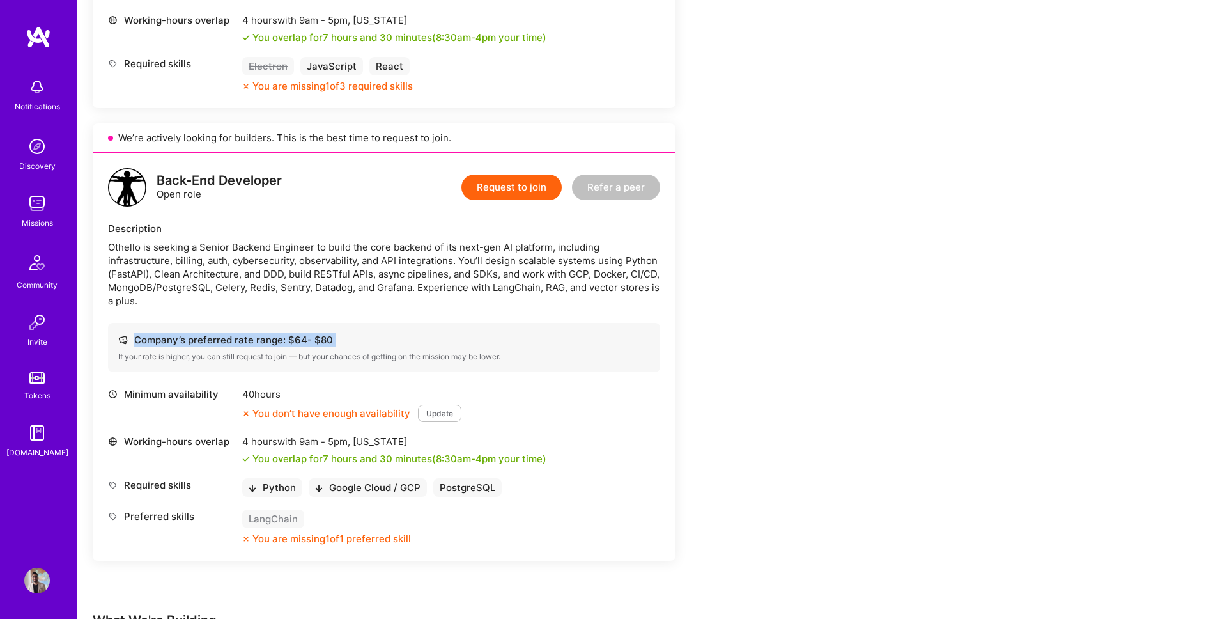
click at [157, 339] on div "Company’s preferred rate range: $ 64 - $ 80" at bounding box center [384, 339] width 532 height 13
click at [180, 358] on div "If your rate is higher, you can still request to join — but your chances of get…" at bounding box center [384, 356] width 532 height 10
click at [246, 182] on div "Back-End Developer" at bounding box center [219, 180] width 125 height 13
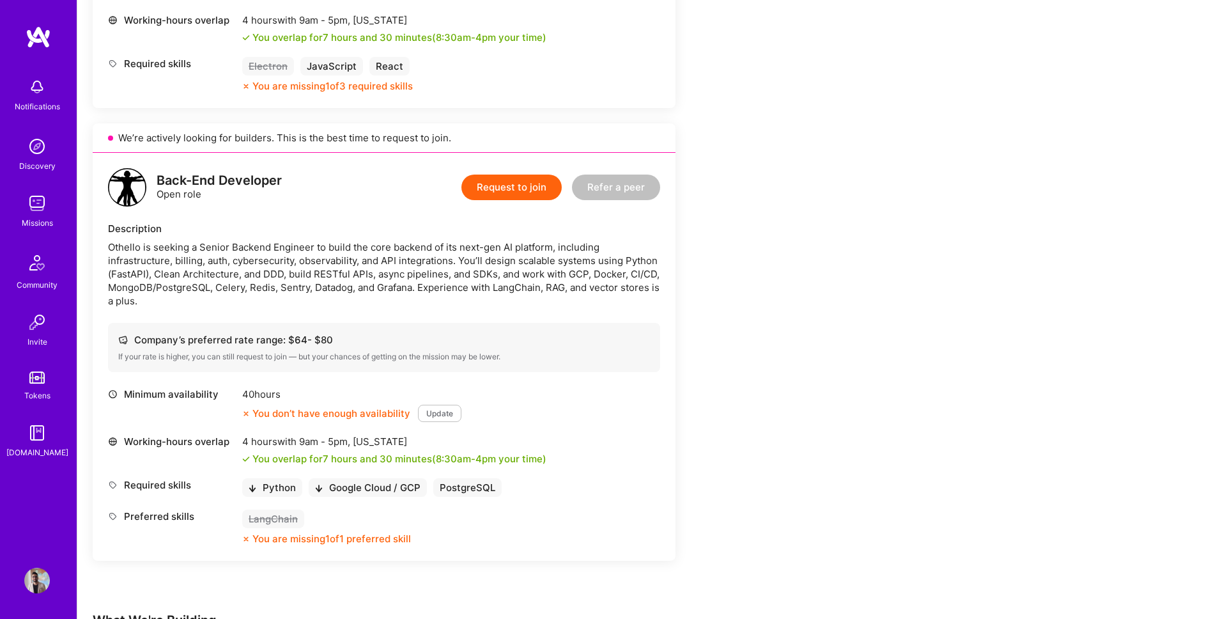
click at [281, 211] on div "Back-End Developer Open role Request to join Refer a peer Description Othello i…" at bounding box center [384, 357] width 583 height 408
click at [272, 253] on div "Othello is seeking a Senior Backend Engineer to build the core backend of its n…" at bounding box center [384, 273] width 552 height 67
click at [271, 253] on div "Othello is seeking a Senior Backend Engineer to build the core backend of its n…" at bounding box center [384, 273] width 552 height 67
click at [270, 252] on div "Othello is seeking a Senior Backend Engineer to build the core backend of its n…" at bounding box center [384, 273] width 552 height 67
click at [222, 269] on div "Othello is seeking a Senior Backend Engineer to build the core backend of its n…" at bounding box center [384, 273] width 552 height 67
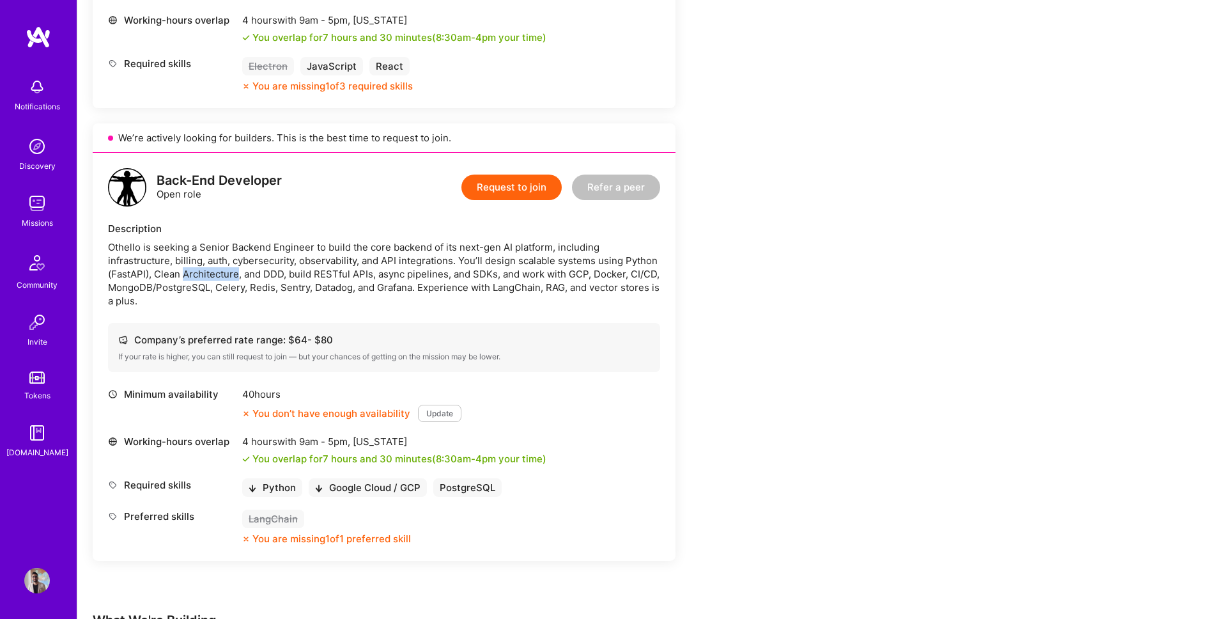
click at [222, 269] on div "Othello is seeking a Senior Backend Engineer to build the core backend of its n…" at bounding box center [384, 273] width 552 height 67
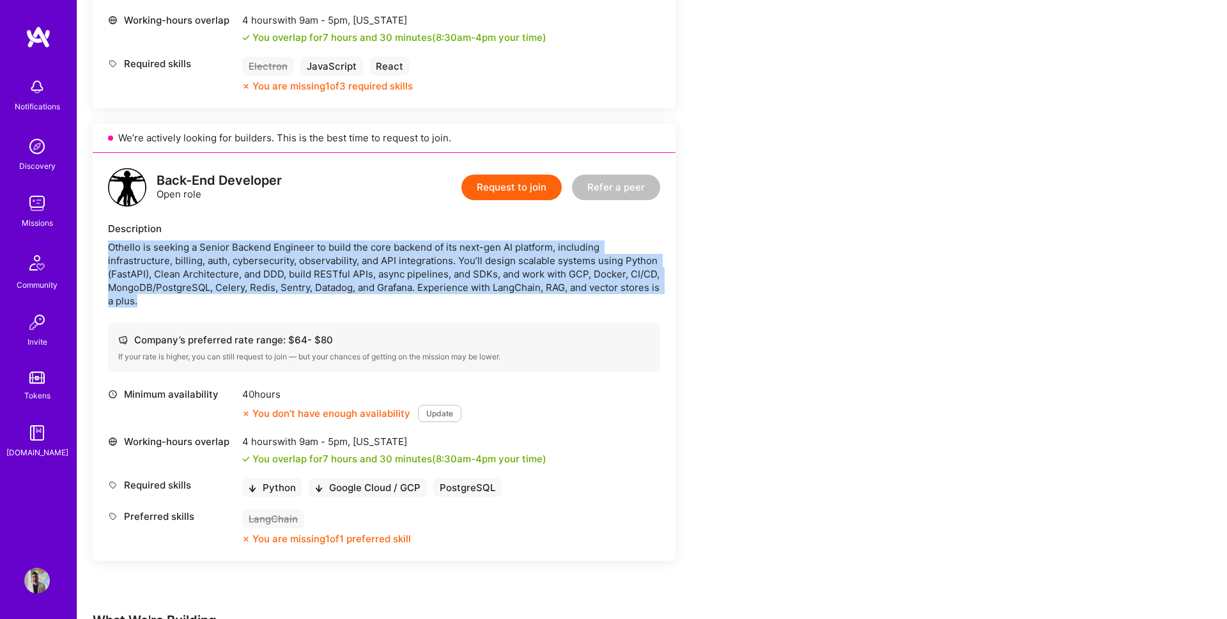
click at [222, 269] on div "Othello is seeking a Senior Backend Engineer to build the core backend of its n…" at bounding box center [384, 273] width 552 height 67
drag, startPoint x: 256, startPoint y: 253, endPoint x: 247, endPoint y: 252, distance: 8.3
click at [256, 253] on div "Othello is seeking a Senior Backend Engineer to build the core backend of its n…" at bounding box center [384, 273] width 552 height 67
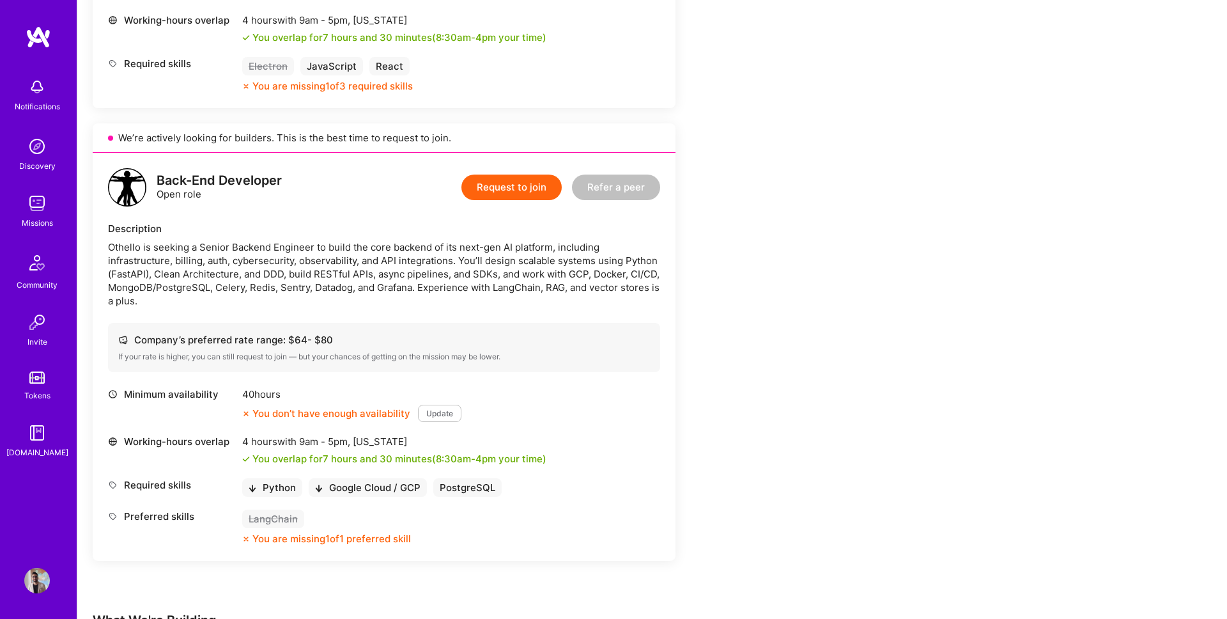
click at [217, 248] on div "Othello is seeking a Senior Backend Engineer to build the core backend of its n…" at bounding box center [384, 273] width 552 height 67
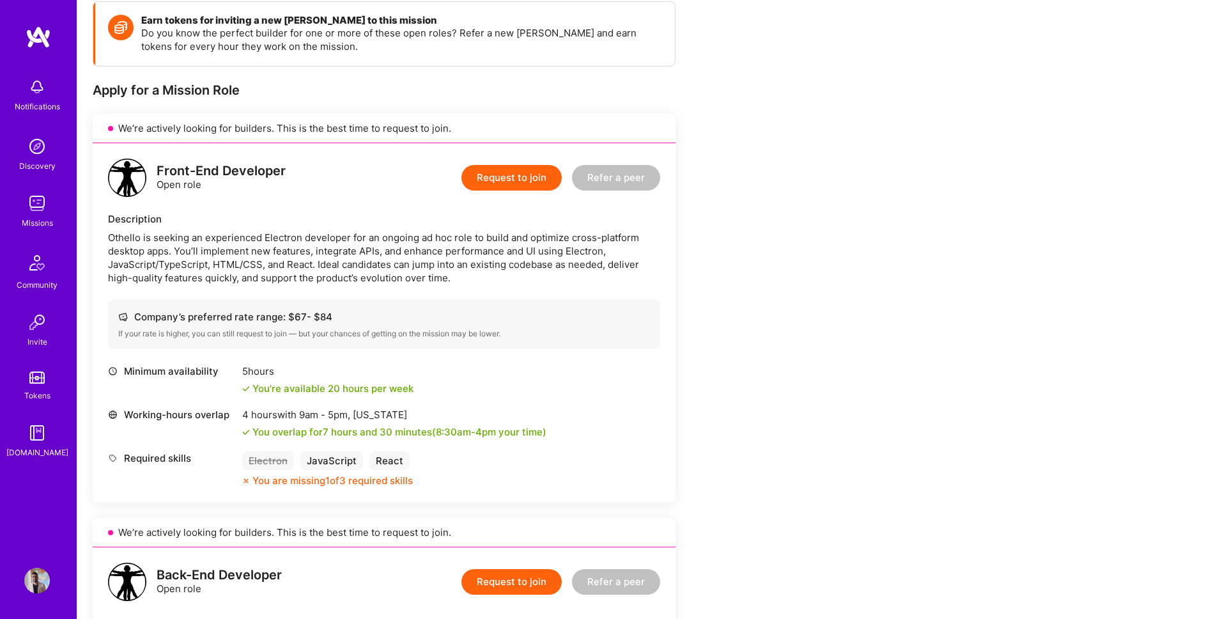
scroll to position [183, 0]
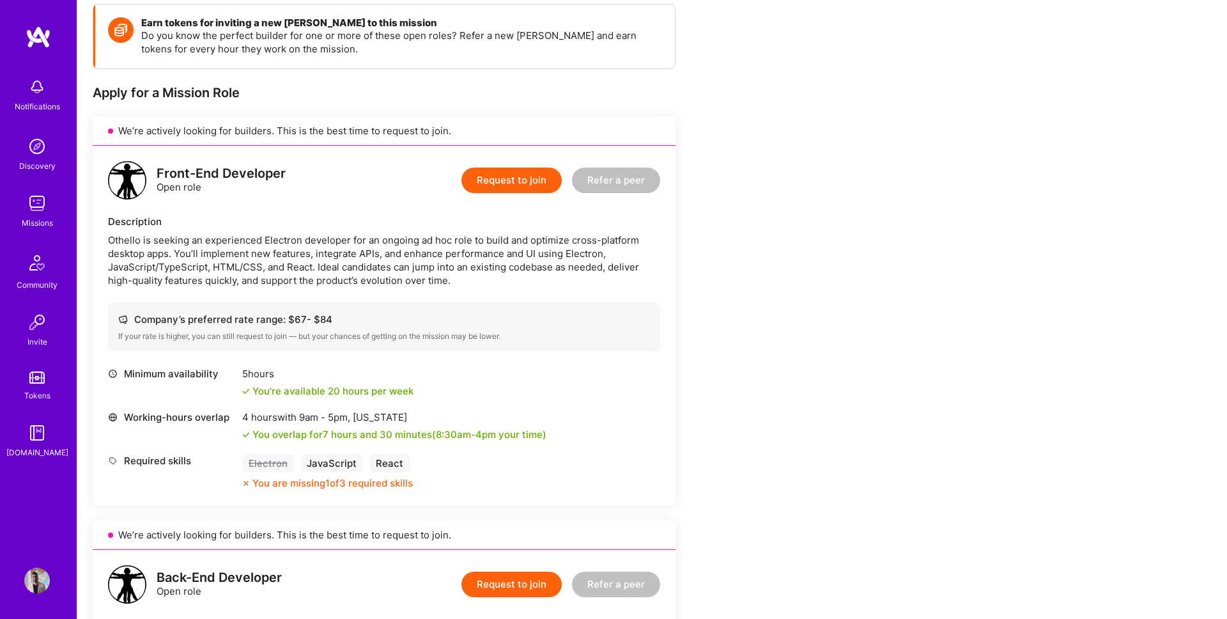
click at [117, 242] on div "Othello is seeking an experienced Electron developer for an ongoing ad hoc role…" at bounding box center [384, 260] width 552 height 54
click at [118, 242] on div "Othello is seeking an experienced Electron developer for an ongoing ad hoc role…" at bounding box center [384, 260] width 552 height 54
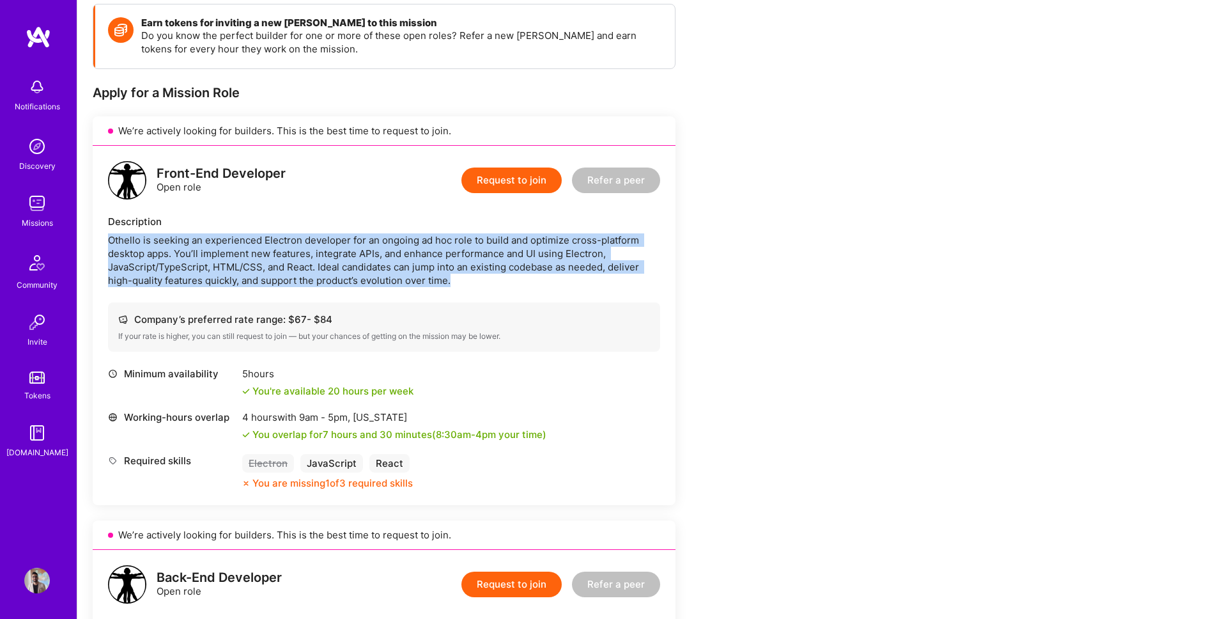
click at [117, 242] on div "Othello is seeking an experienced Electron developer for an ongoing ad hoc role…" at bounding box center [384, 260] width 552 height 54
drag, startPoint x: 343, startPoint y: 235, endPoint x: 473, endPoint y: 268, distance: 134.1
click at [469, 268] on div "Othello is seeking an experienced Electron developer for an ongoing ad hoc role…" at bounding box center [384, 260] width 552 height 54
click at [473, 268] on div "Othello is seeking an experienced Electron developer for an ongoing ad hoc role…" at bounding box center [384, 260] width 552 height 54
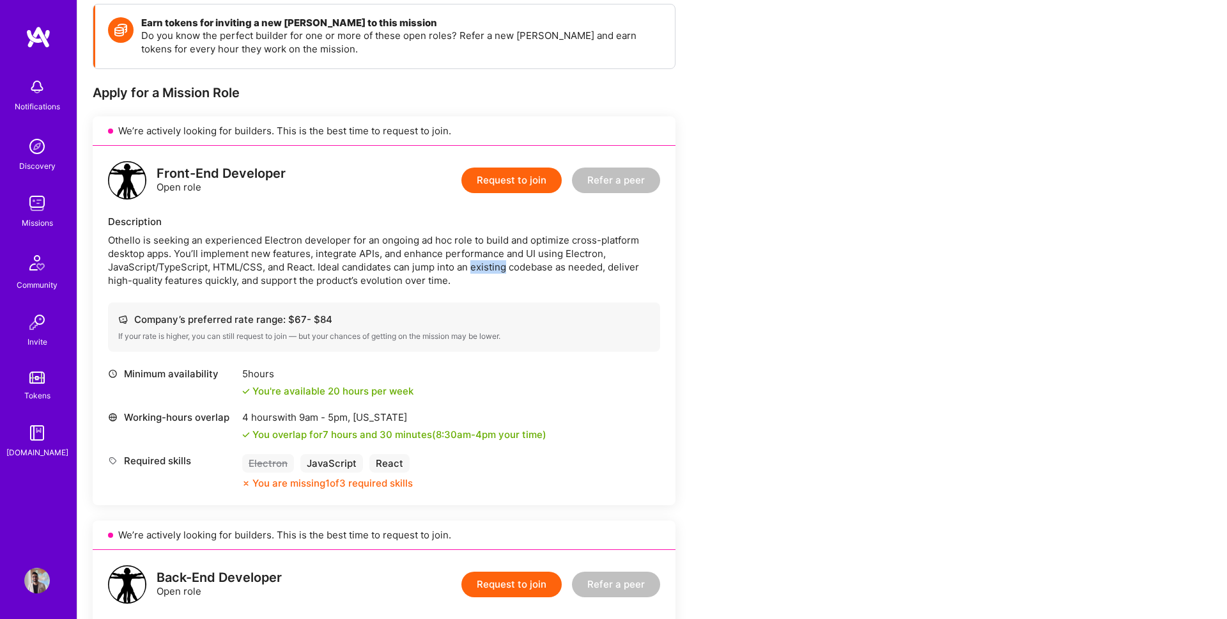
click at [473, 269] on div "Othello is seeking an experienced Electron developer for an ongoing ad hoc role…" at bounding box center [384, 260] width 552 height 54
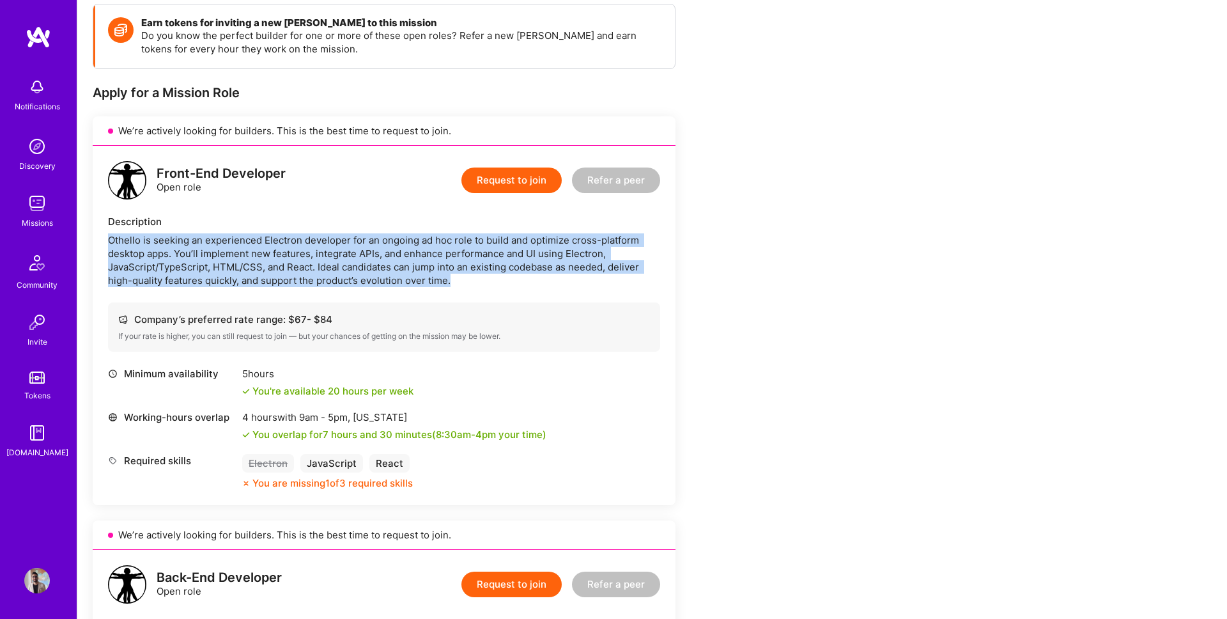
click at [473, 269] on div "Othello is seeking an experienced Electron developer for an ongoing ad hoc role…" at bounding box center [384, 260] width 552 height 54
click at [462, 275] on div "Othello is seeking an experienced Electron developer for an ongoing ad hoc role…" at bounding box center [384, 260] width 552 height 54
